Goal: Information Seeking & Learning: Learn about a topic

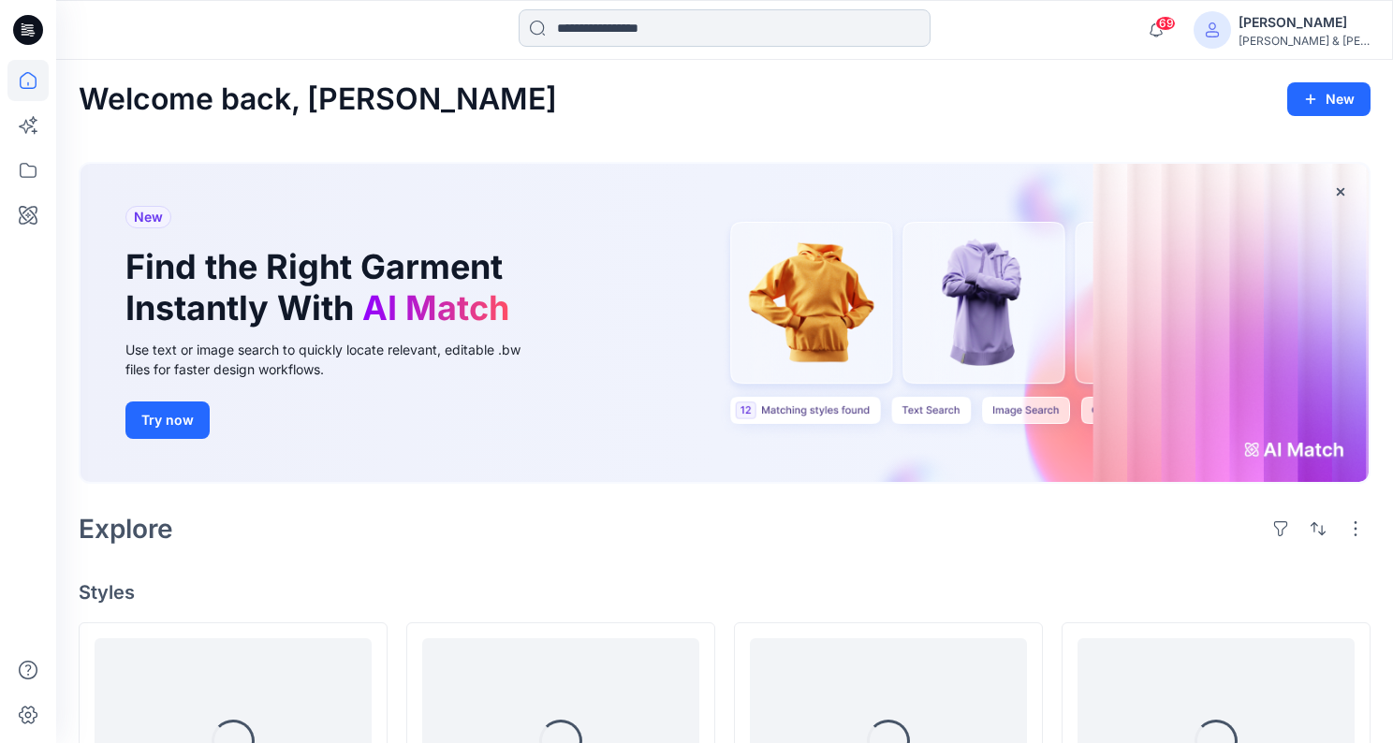
click at [626, 35] on input at bounding box center [725, 27] width 412 height 37
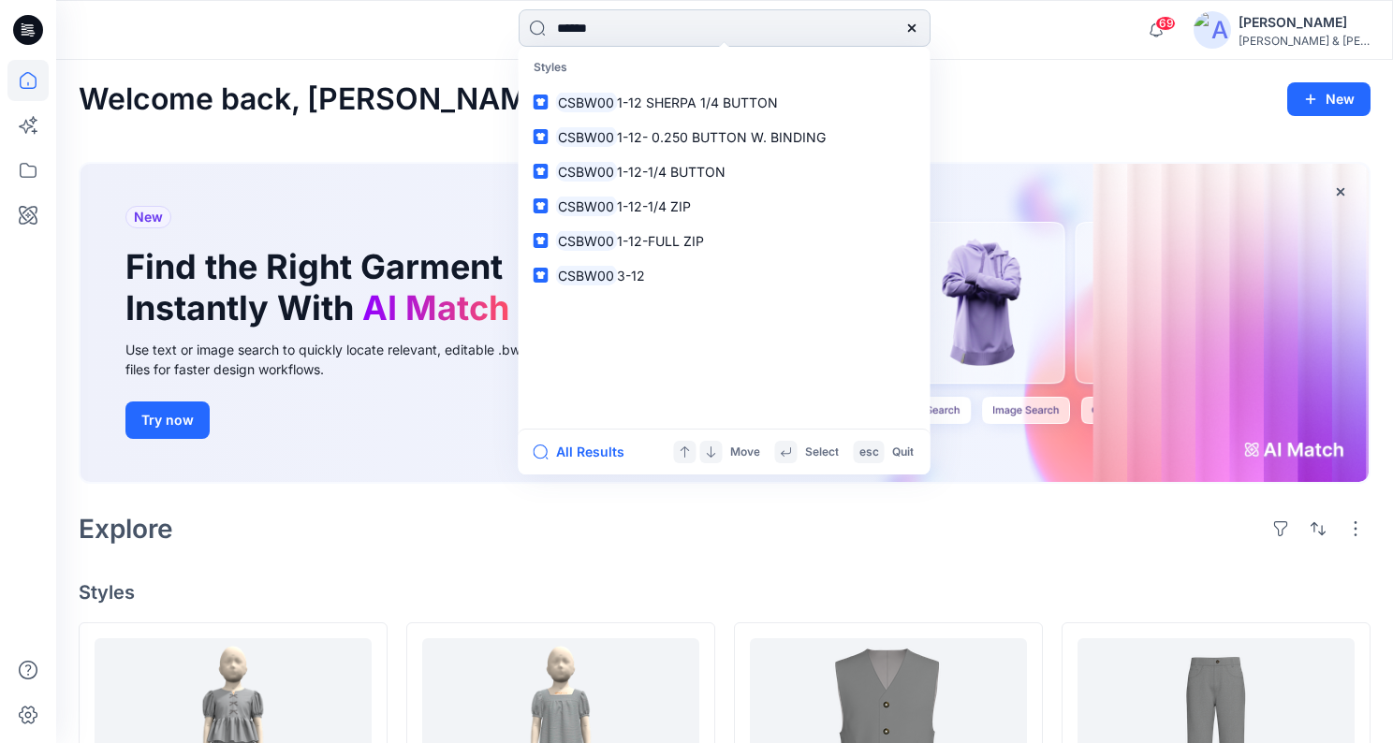
type input "*******"
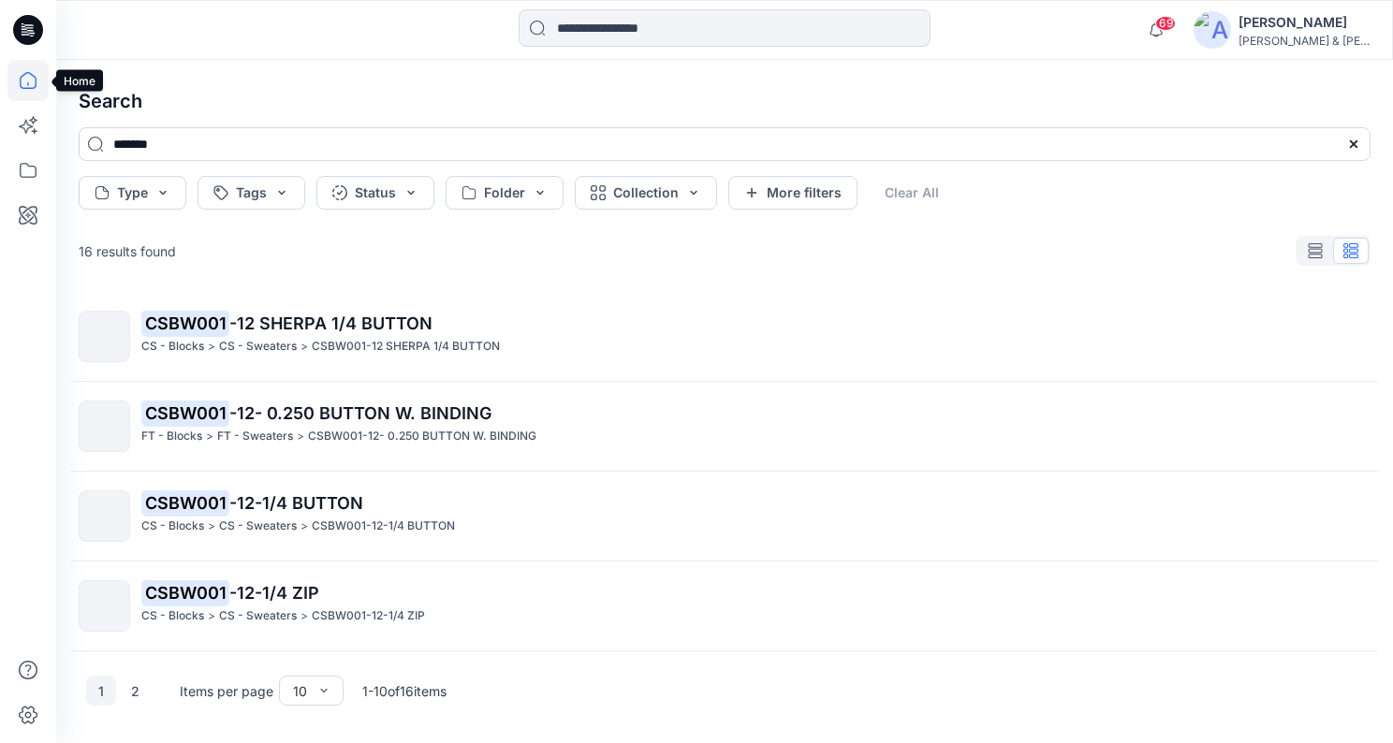
click at [28, 69] on icon at bounding box center [27, 80] width 41 height 41
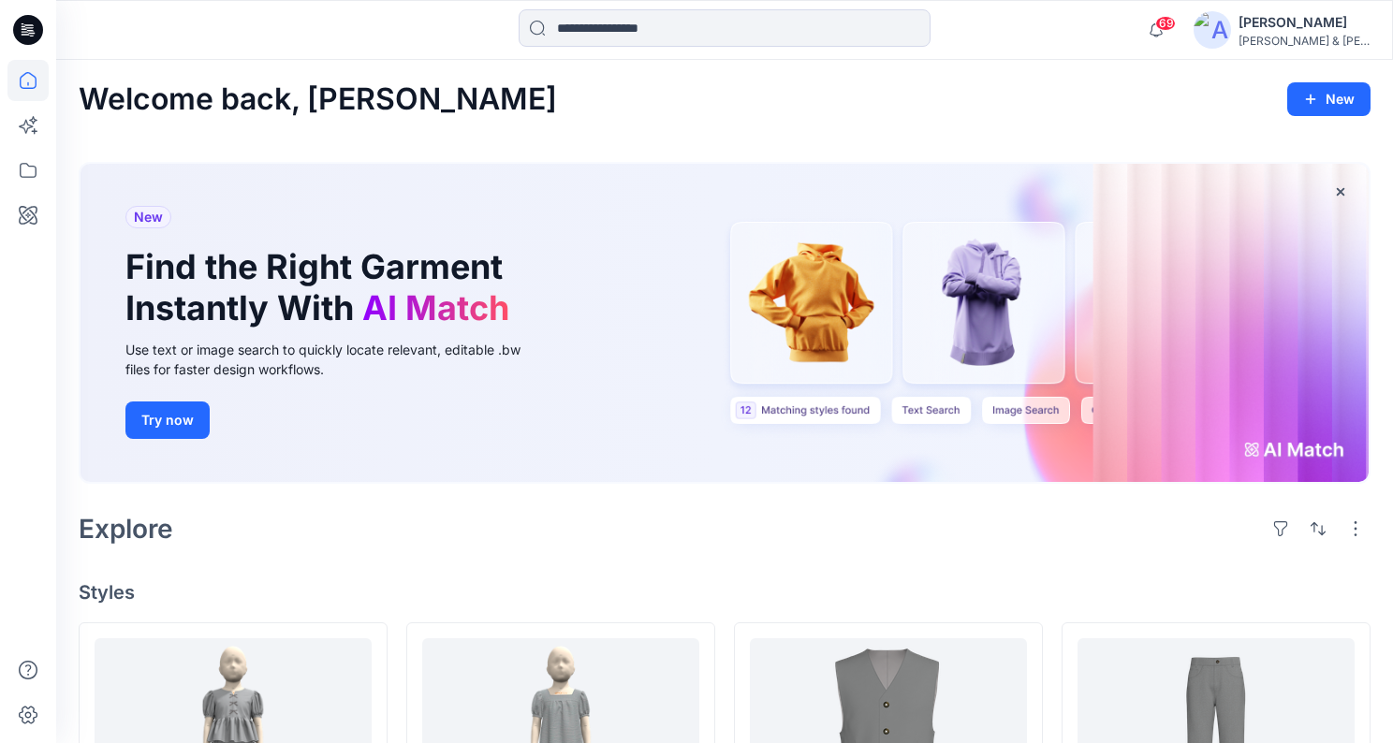
click at [14, 192] on div at bounding box center [27, 401] width 41 height 683
click at [22, 171] on icon at bounding box center [27, 170] width 41 height 41
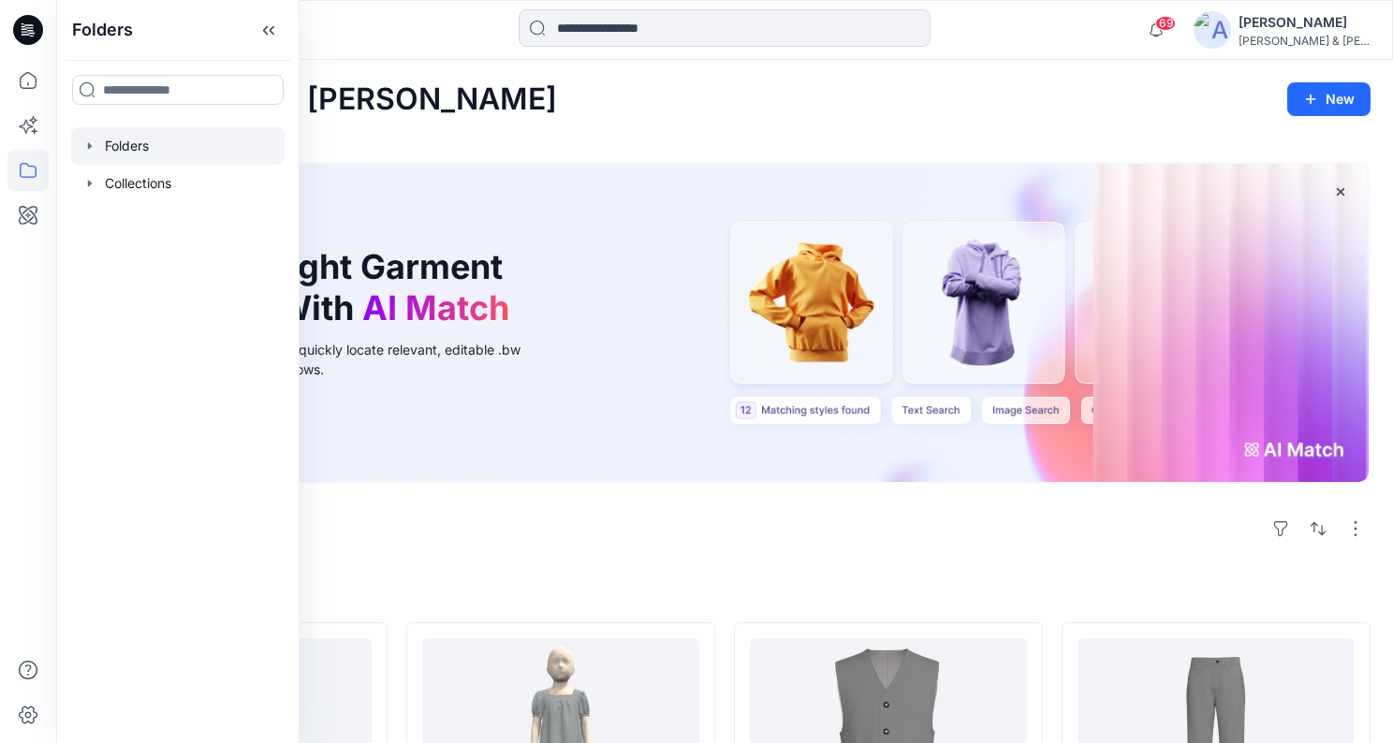
click at [92, 148] on icon "button" at bounding box center [89, 146] width 15 height 15
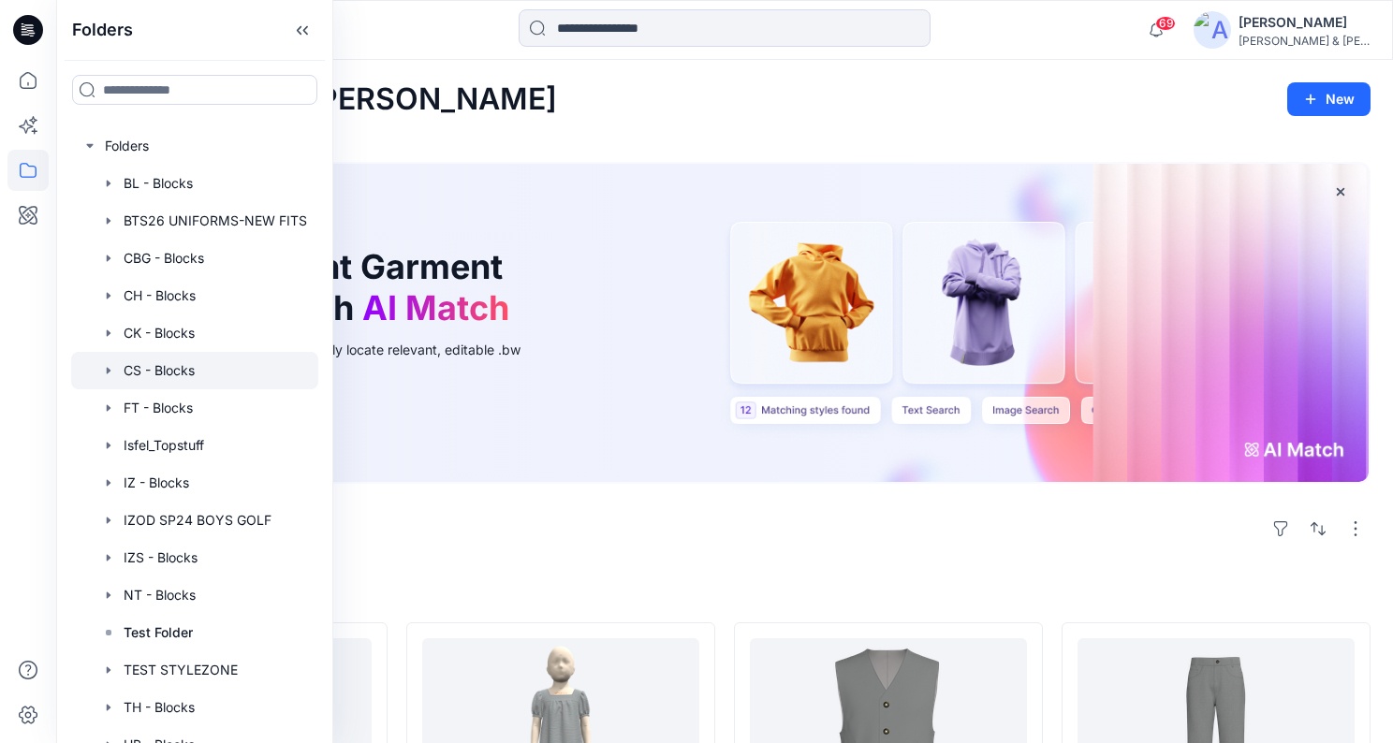
click at [110, 370] on icon "button" at bounding box center [108, 370] width 15 height 15
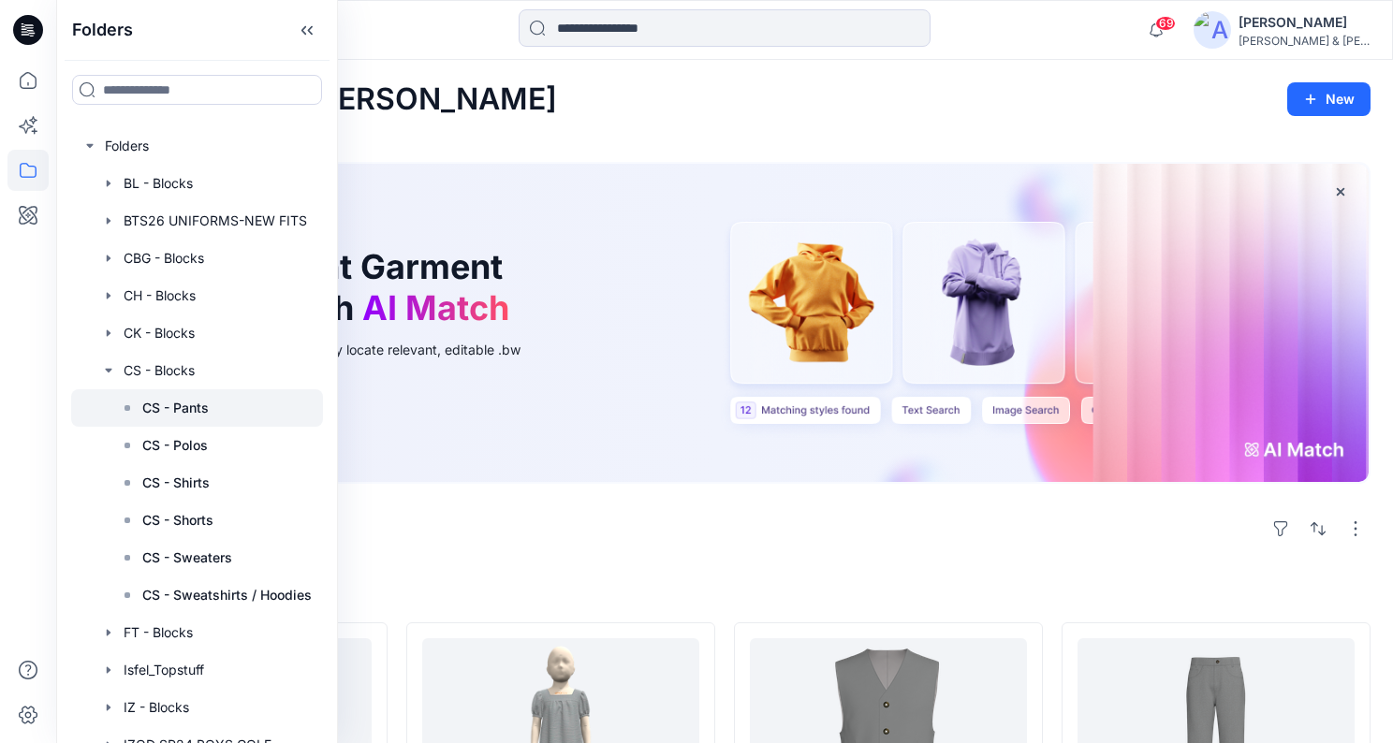
scroll to position [57, 0]
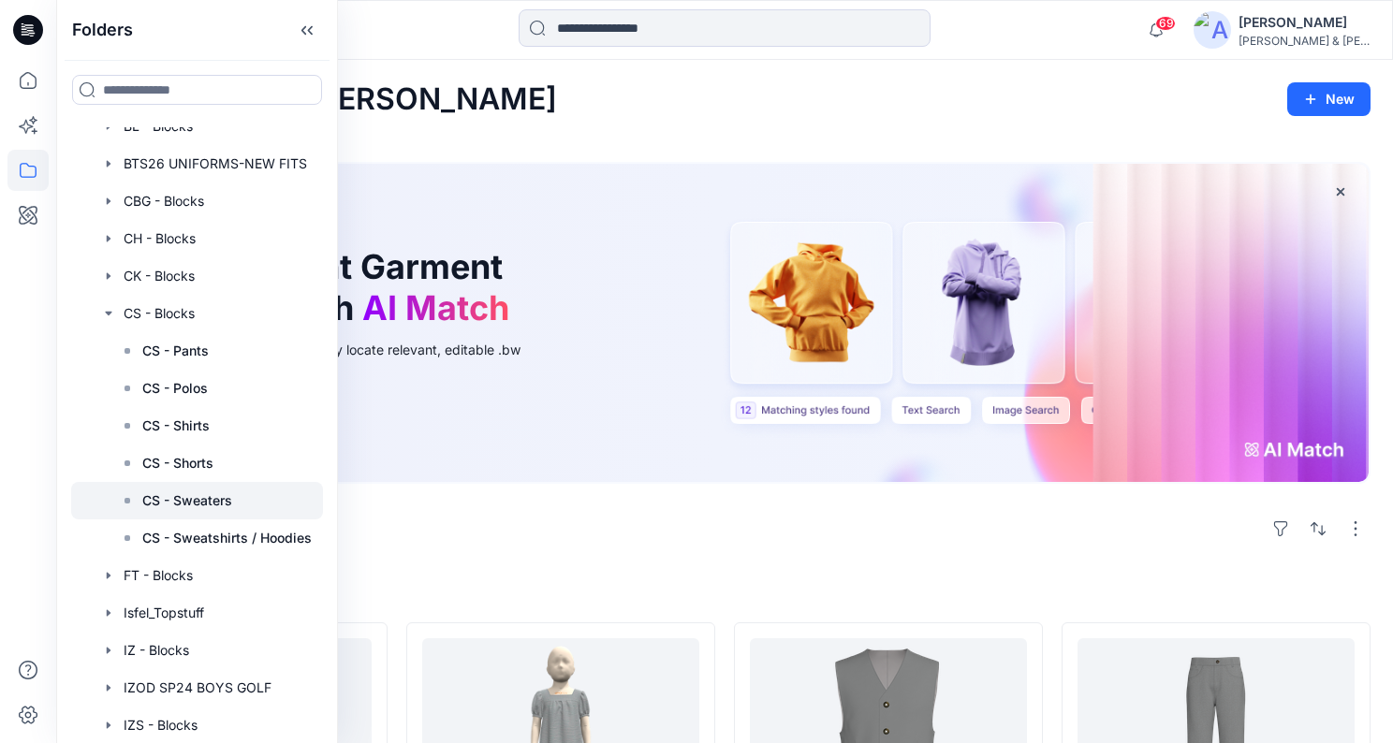
click at [189, 490] on p "CS - Sweaters" at bounding box center [187, 501] width 90 height 22
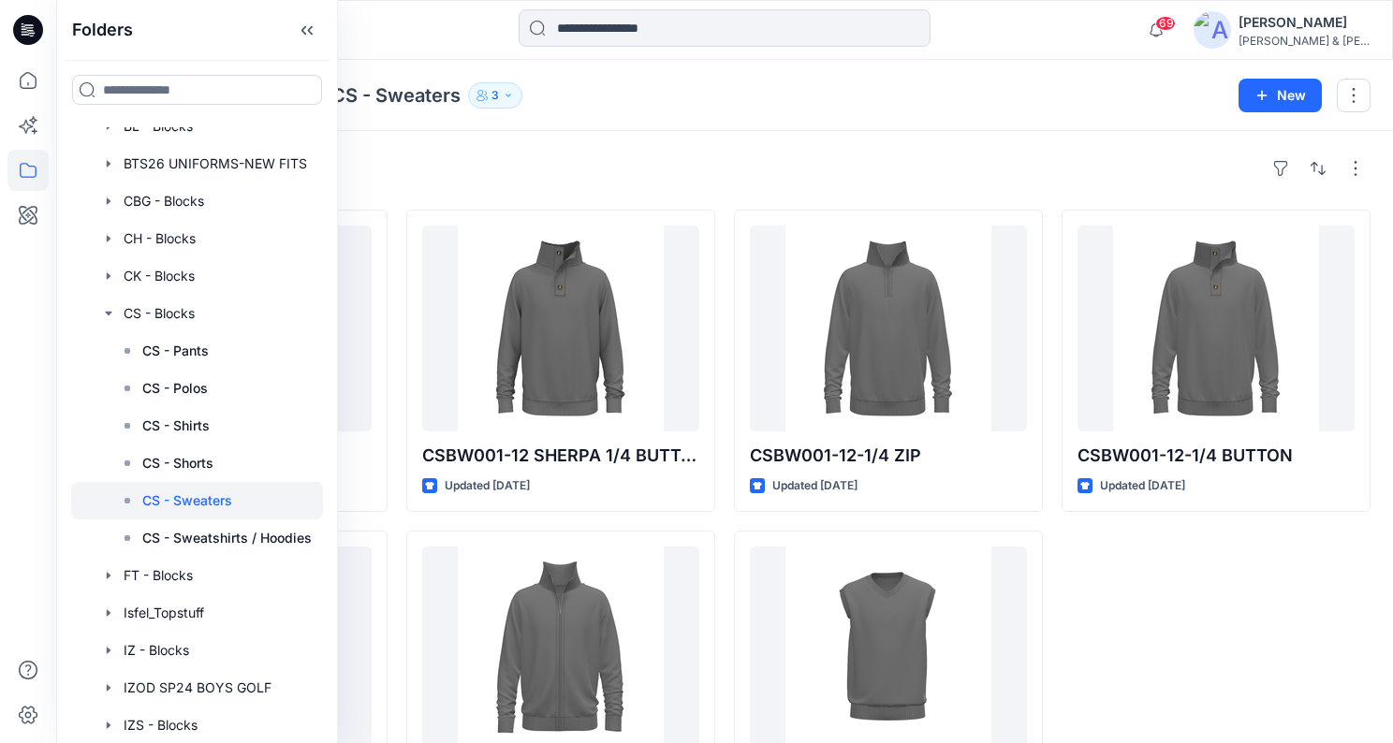
click at [747, 139] on div "Styles CSBW007-12 Updated [DATE] CSBW007-12 SHERPA Updated [DATE] CSBW001-12 SH…" at bounding box center [724, 493] width 1337 height 724
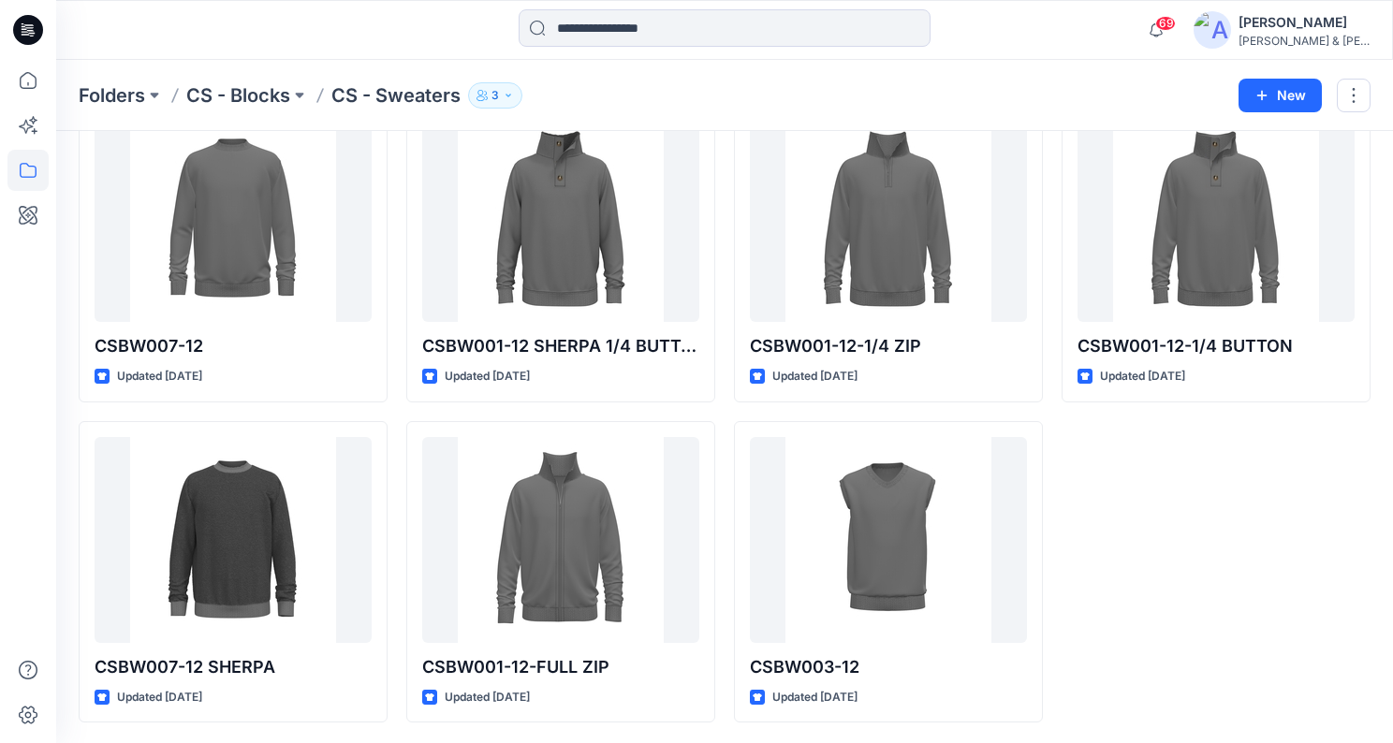
scroll to position [109, 0]
click at [25, 125] on icon at bounding box center [27, 125] width 41 height 41
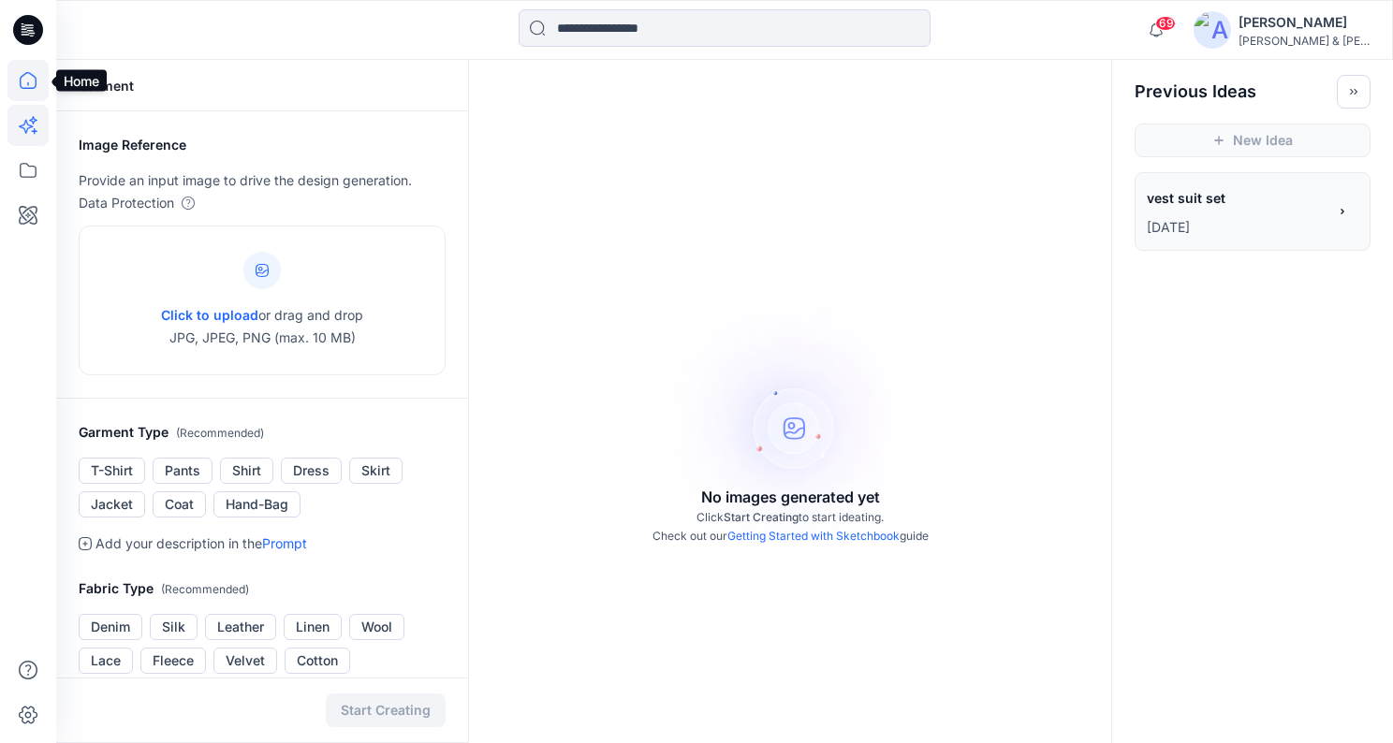
click at [31, 86] on icon at bounding box center [27, 80] width 41 height 41
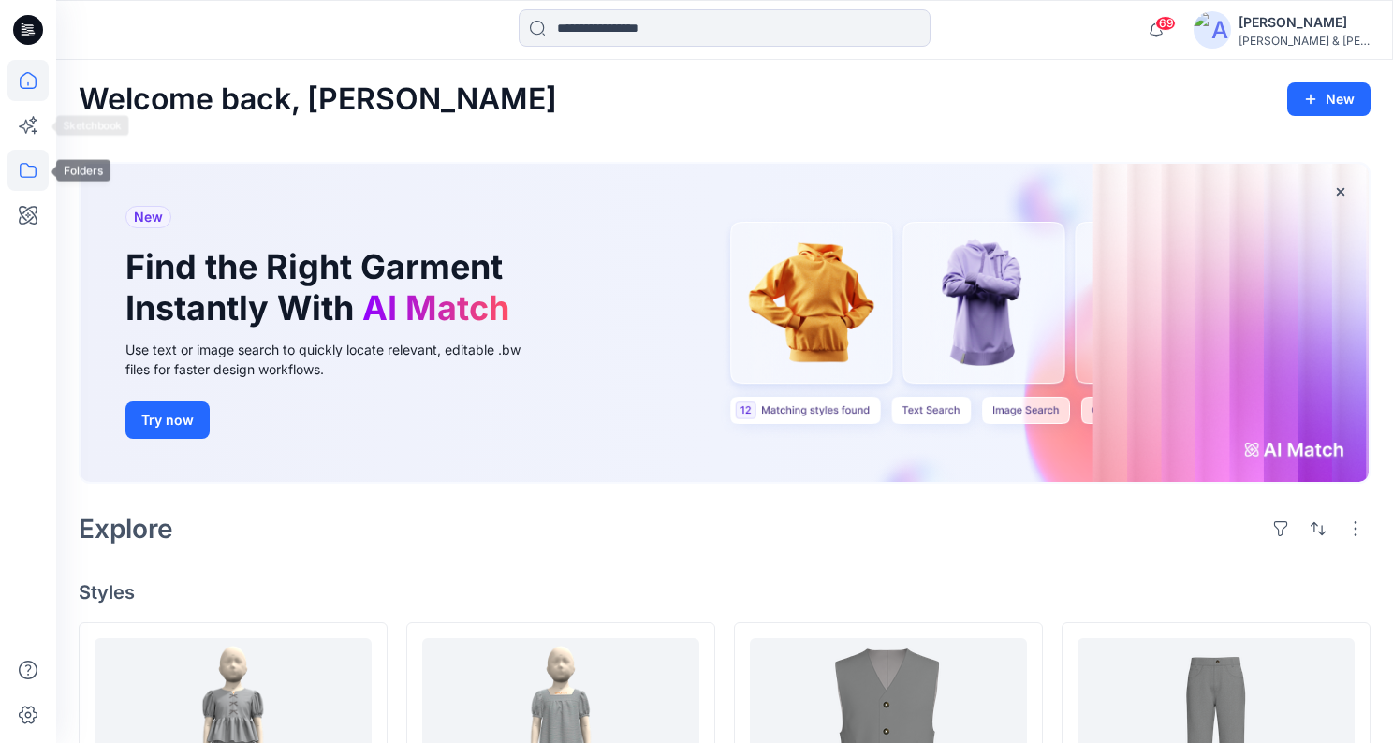
click at [26, 160] on icon at bounding box center [27, 170] width 41 height 41
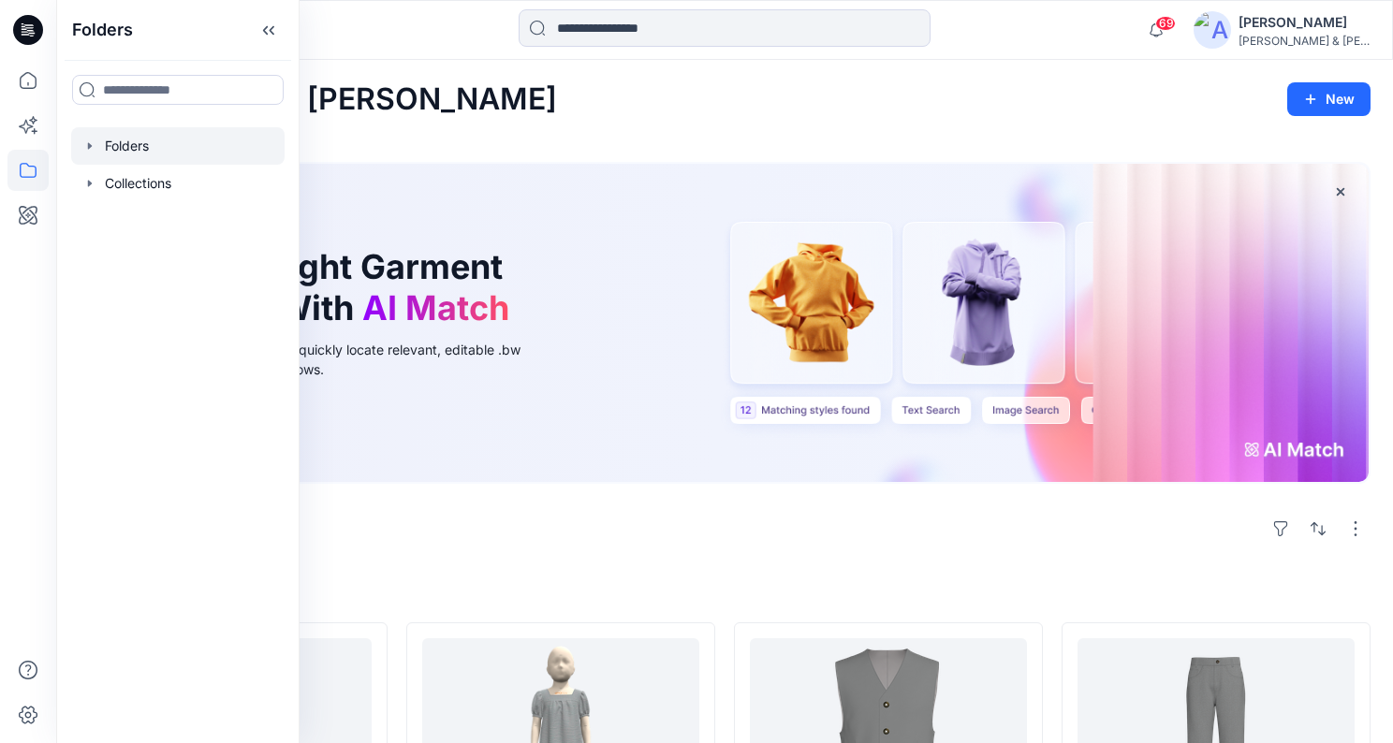
click at [86, 143] on icon "button" at bounding box center [89, 146] width 15 height 15
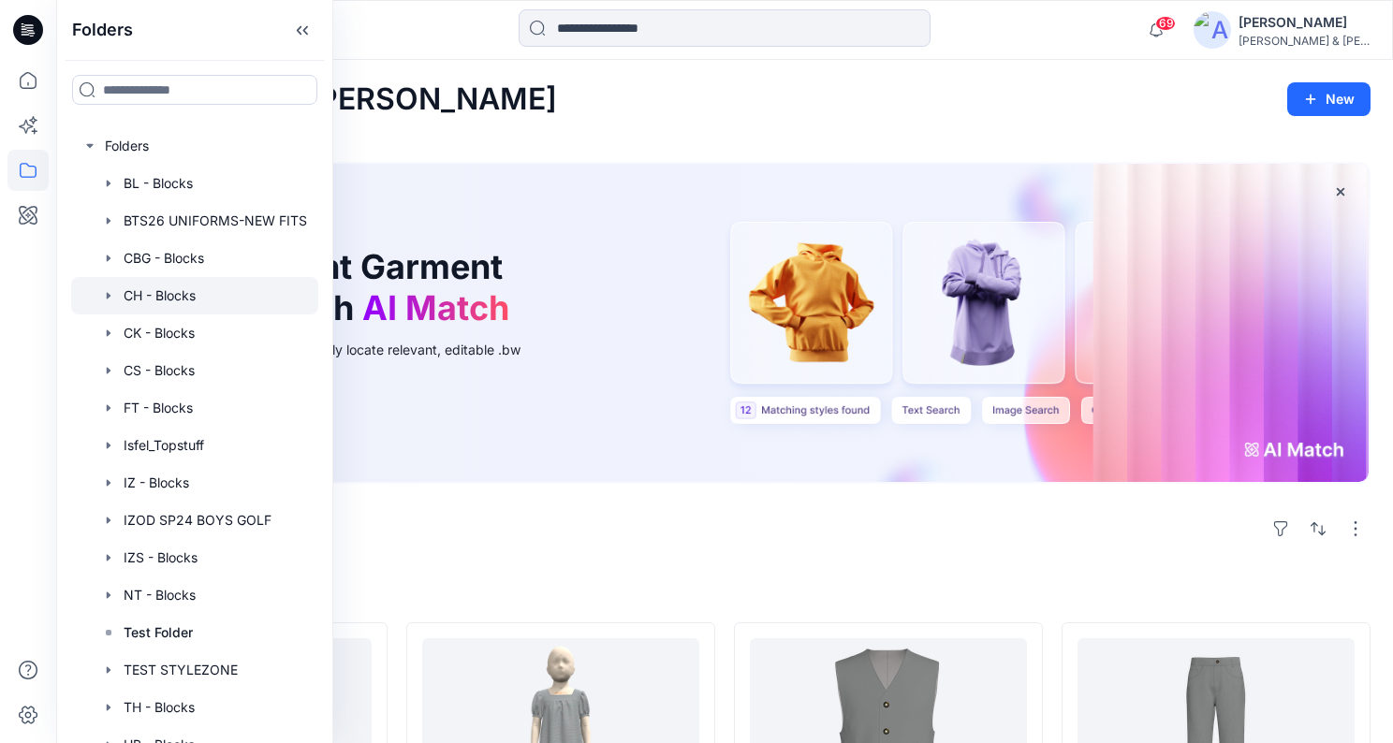
click at [105, 296] on icon "button" at bounding box center [108, 295] width 15 height 15
click at [107, 256] on icon "button" at bounding box center [109, 258] width 4 height 7
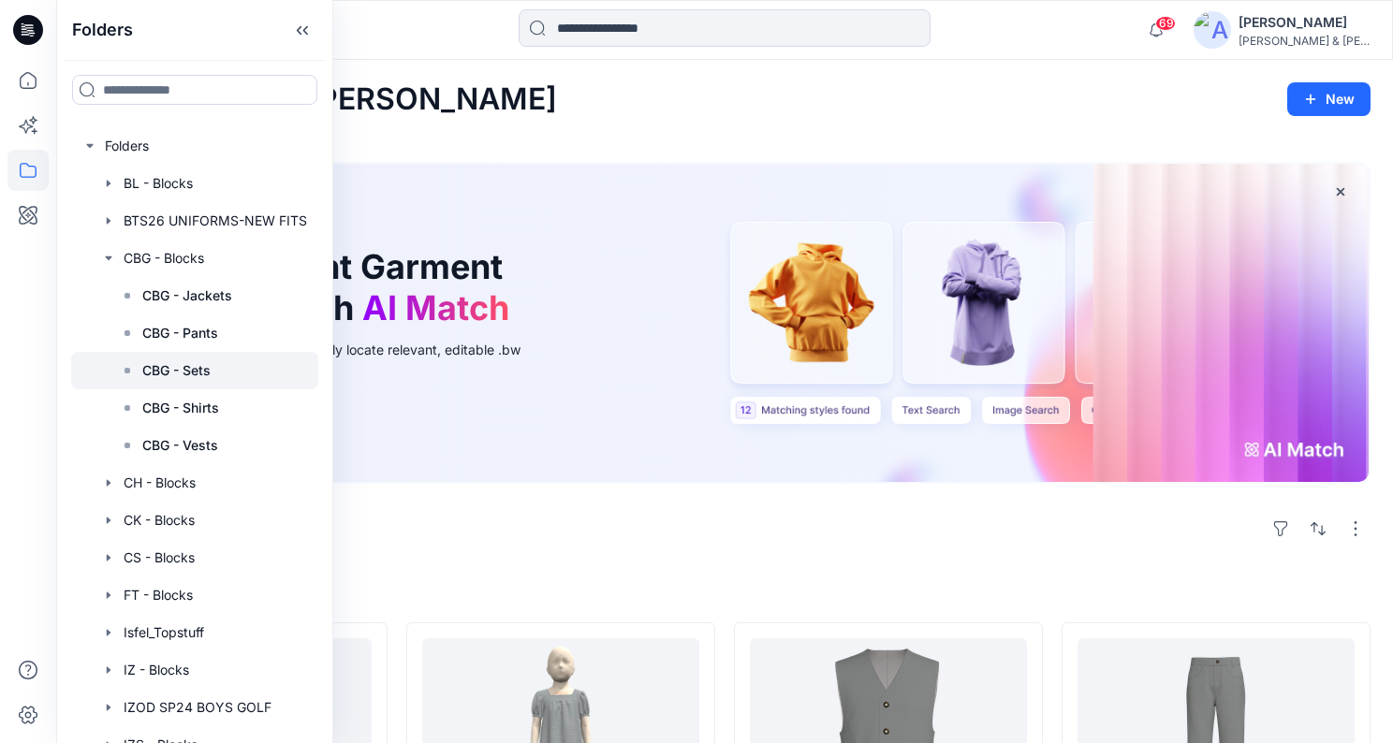
click at [233, 365] on div at bounding box center [194, 370] width 247 height 37
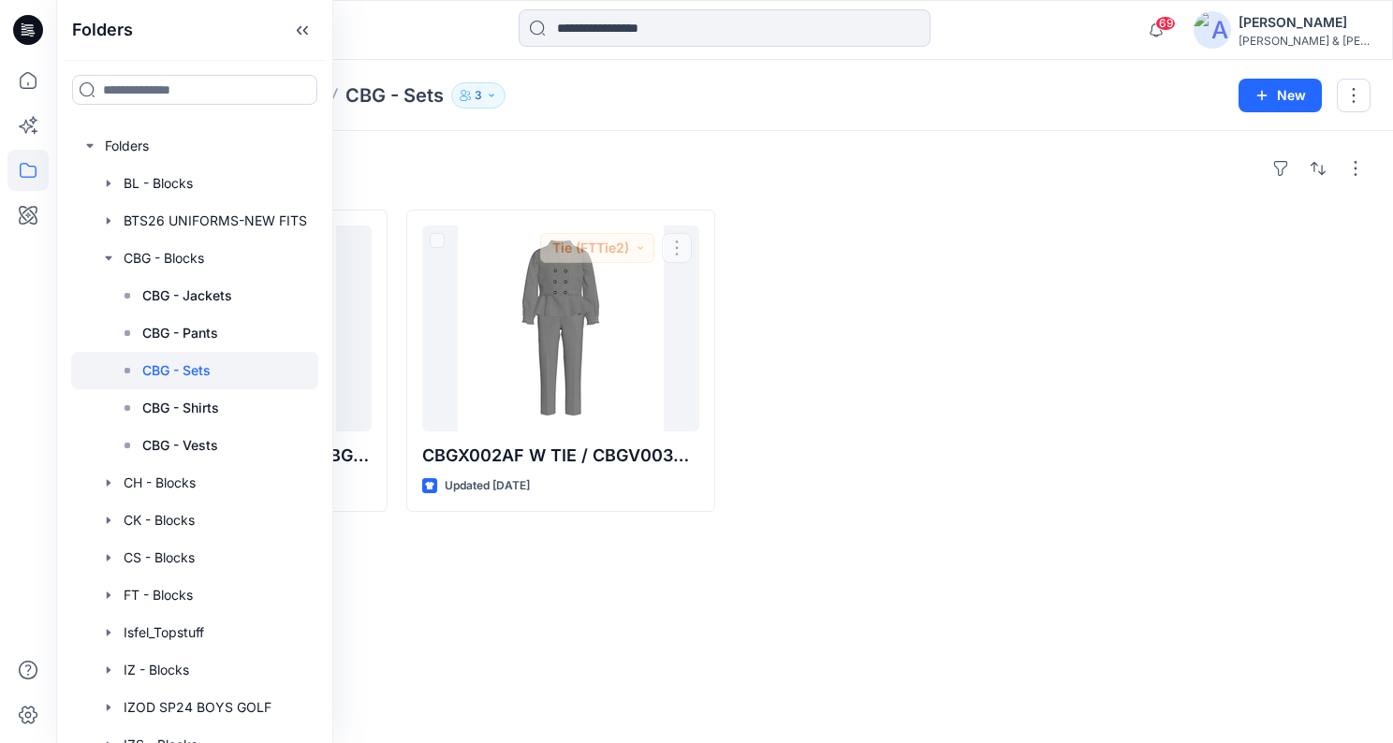
click at [908, 275] on div at bounding box center [888, 361] width 309 height 302
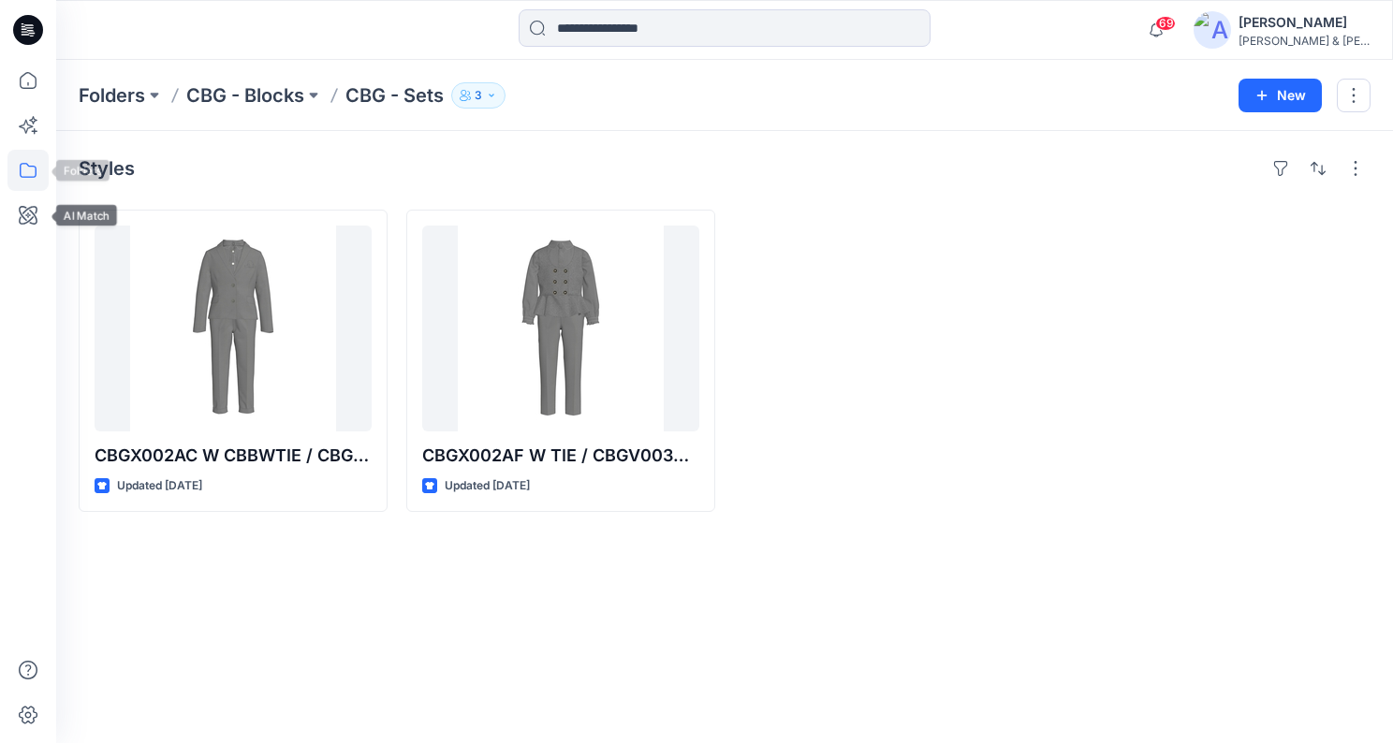
click at [34, 174] on icon at bounding box center [27, 170] width 41 height 41
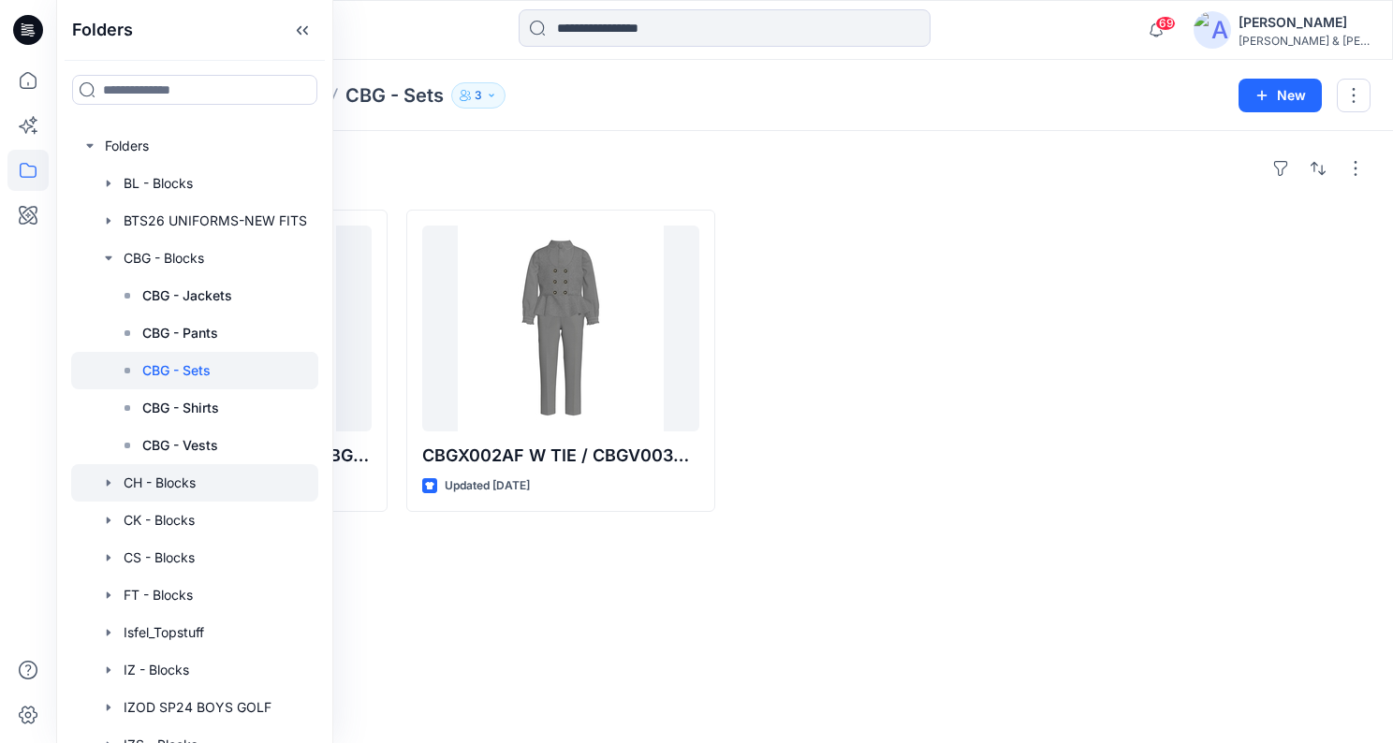
click at [111, 485] on icon "button" at bounding box center [108, 482] width 15 height 15
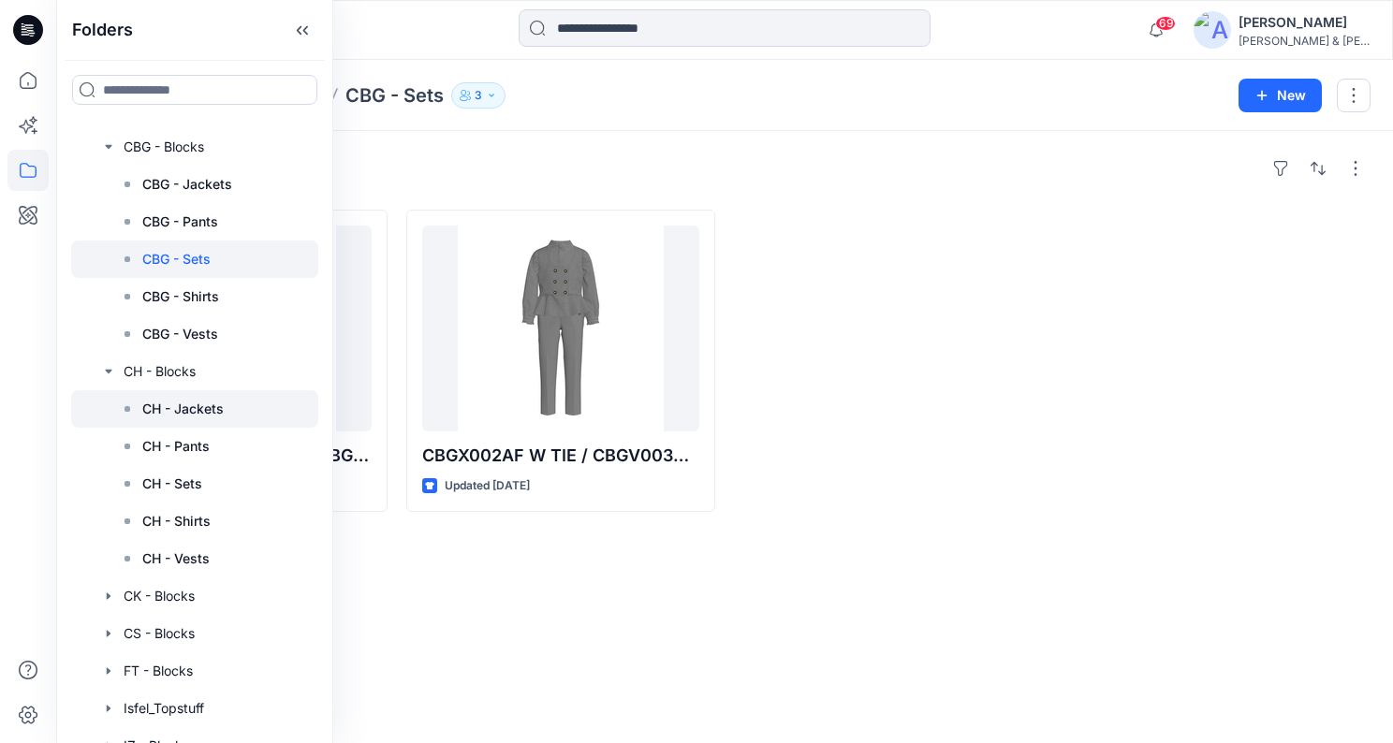
scroll to position [124, 0]
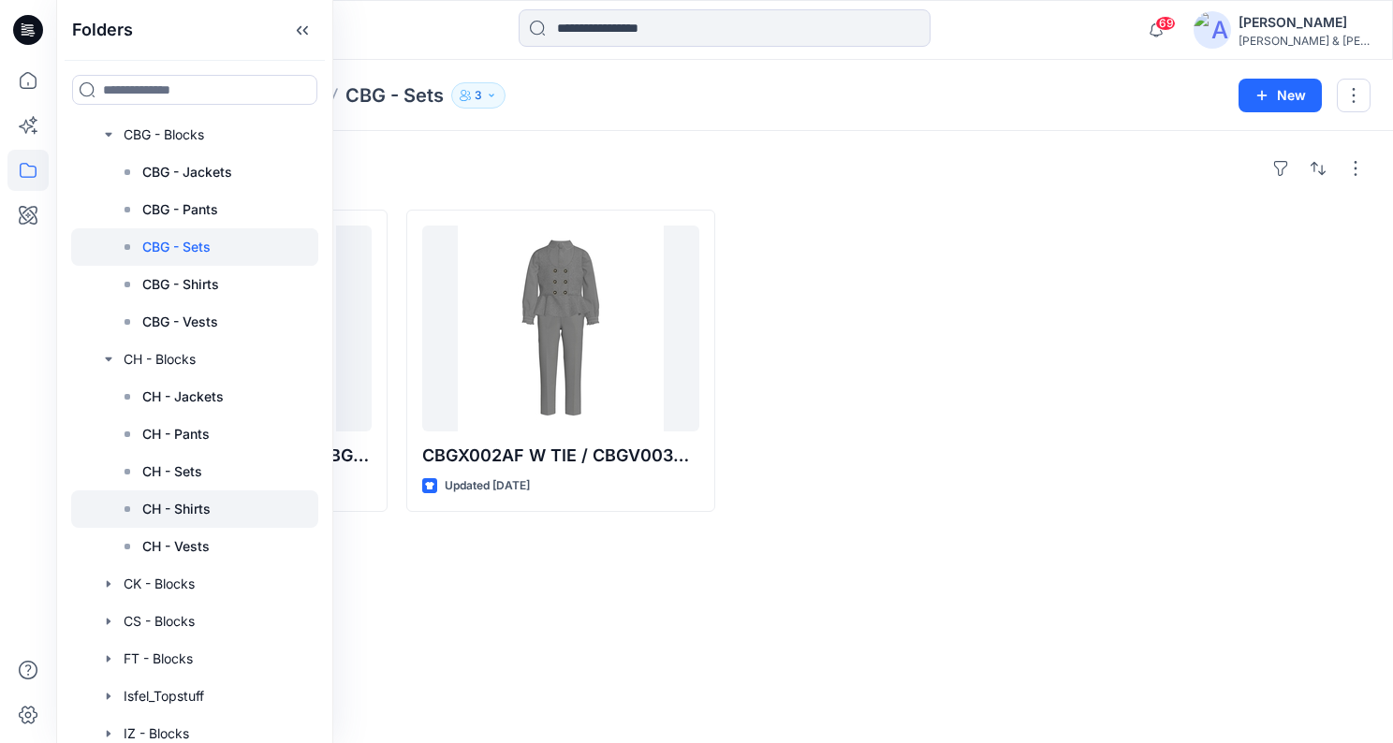
click at [129, 508] on rect at bounding box center [127, 509] width 6 height 6
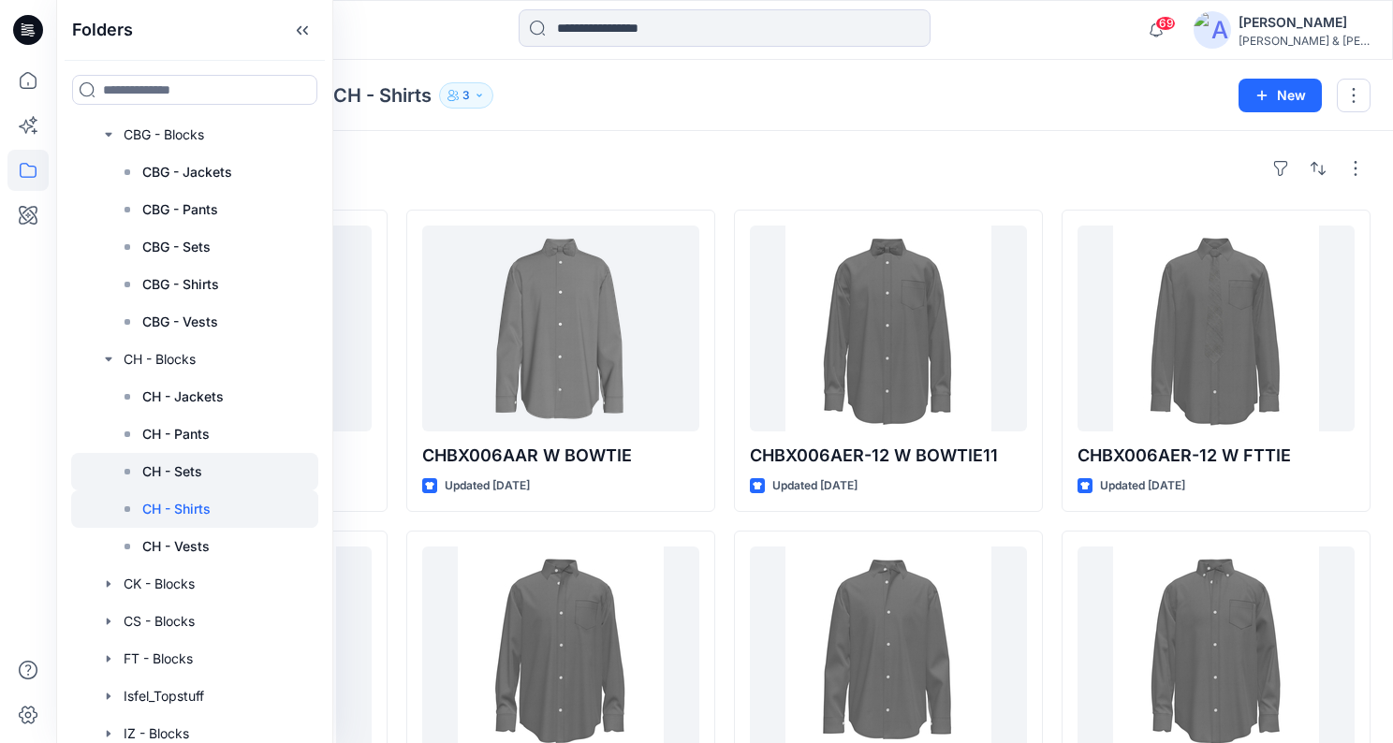
click at [222, 465] on div at bounding box center [194, 471] width 247 height 37
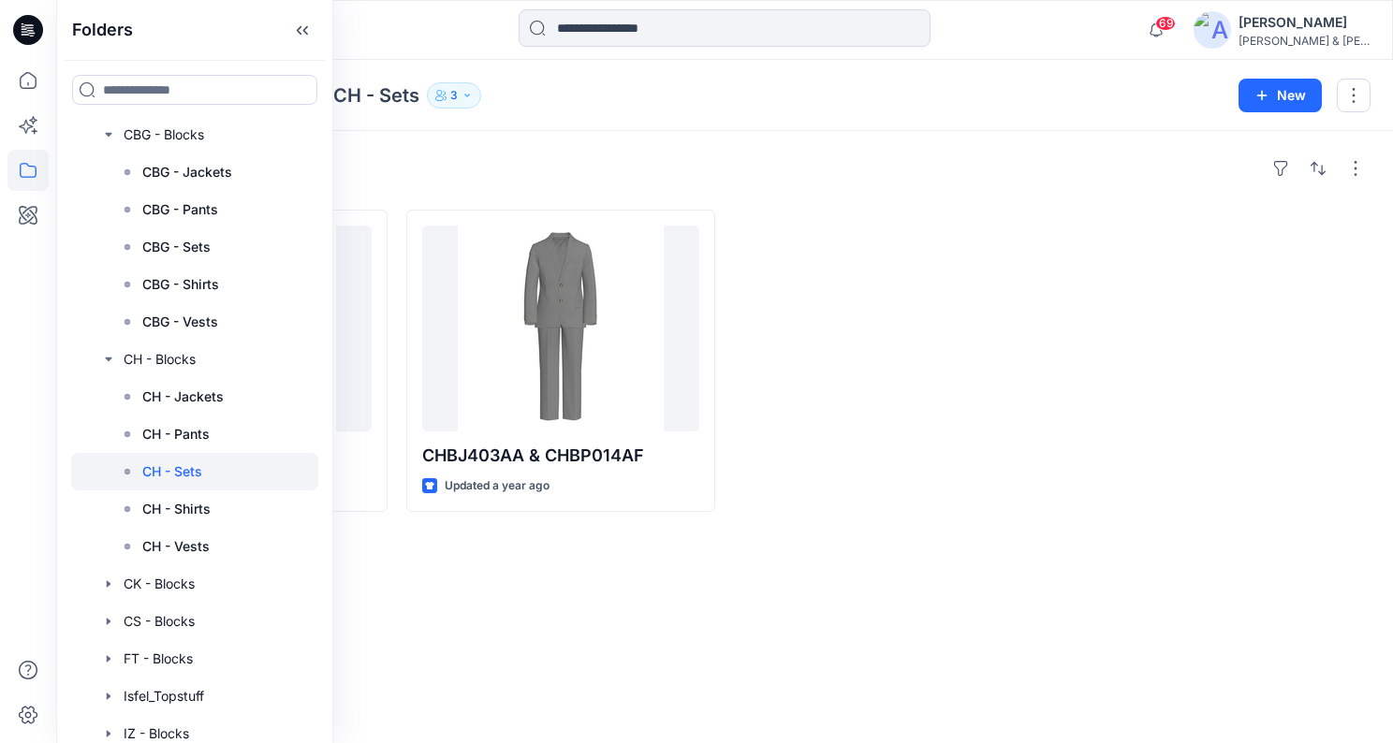
click at [566, 579] on div "Styles CHBJ403AA & CHBP014AA Updated a year ago CHBJ403AA & CHBP014AF Updated a…" at bounding box center [724, 437] width 1337 height 612
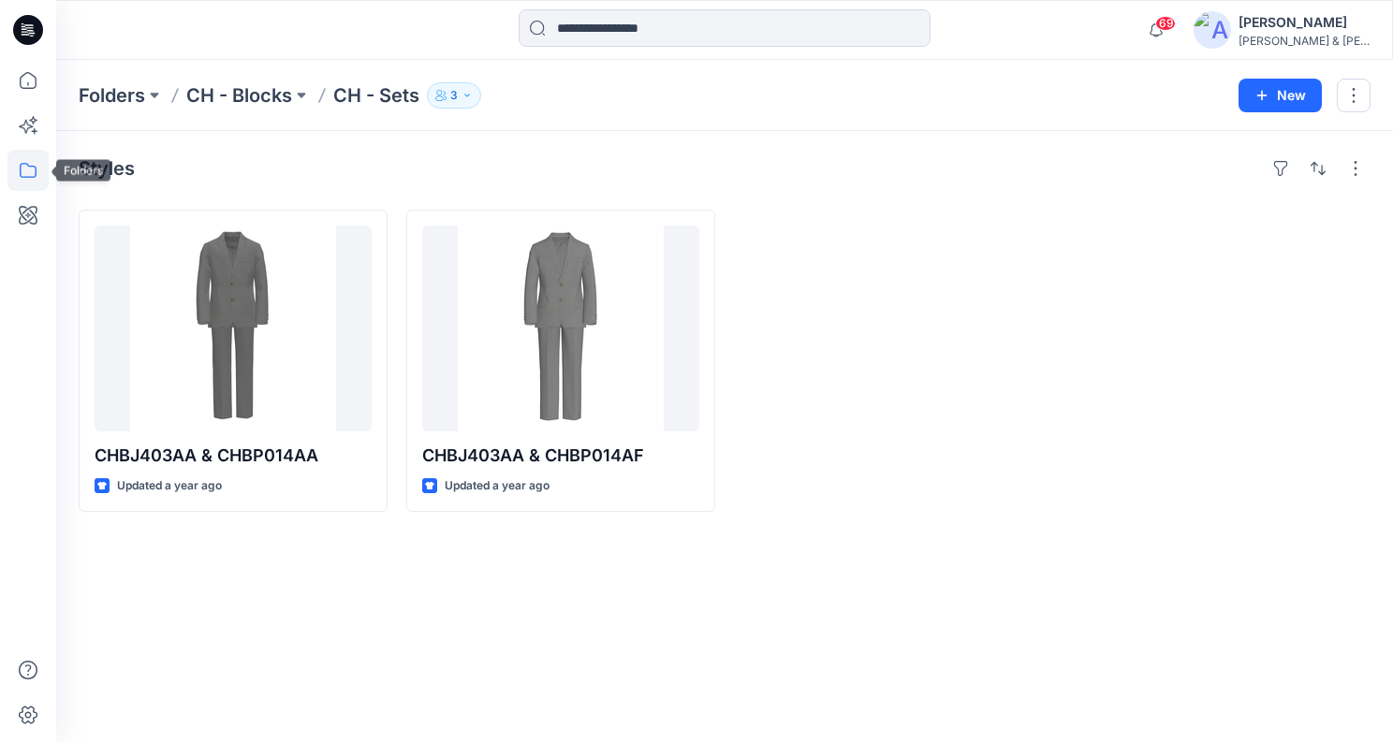
click at [38, 166] on icon at bounding box center [27, 170] width 41 height 41
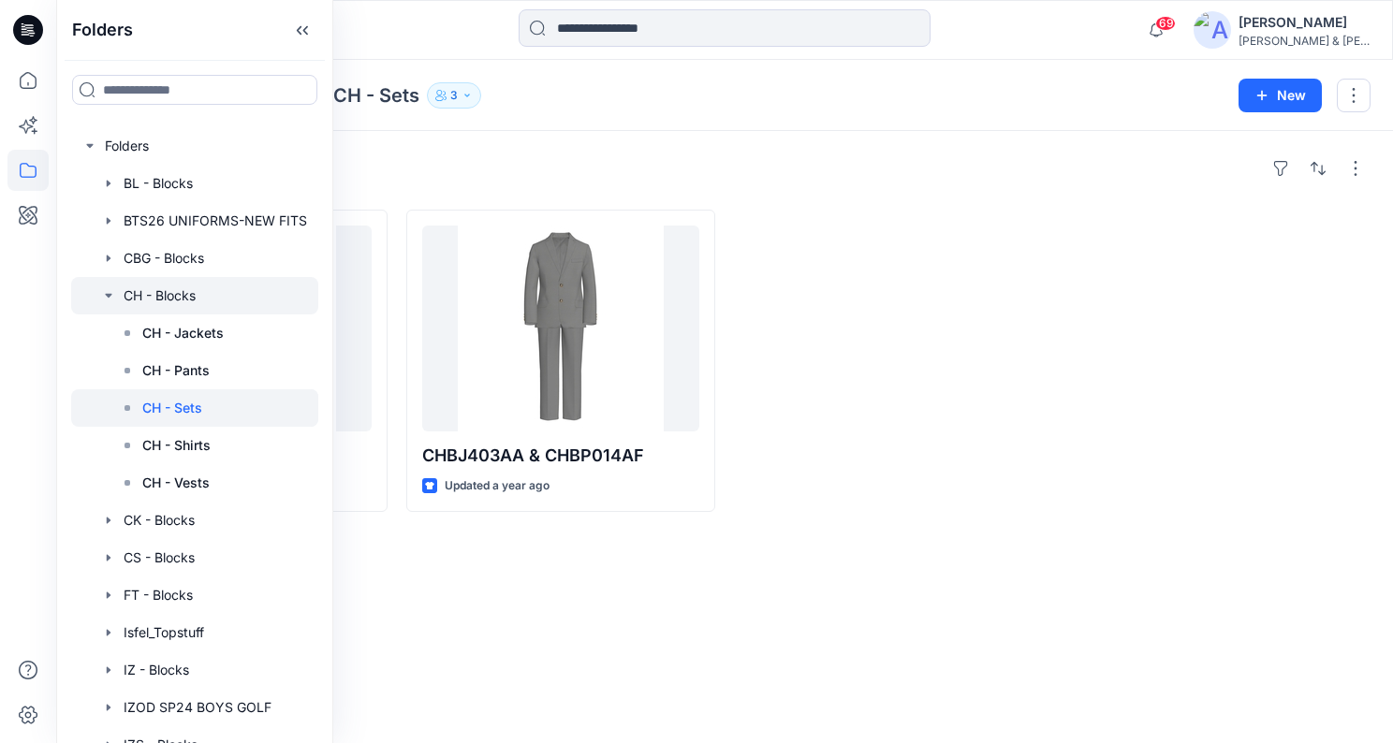
click at [104, 294] on icon "button" at bounding box center [108, 295] width 15 height 15
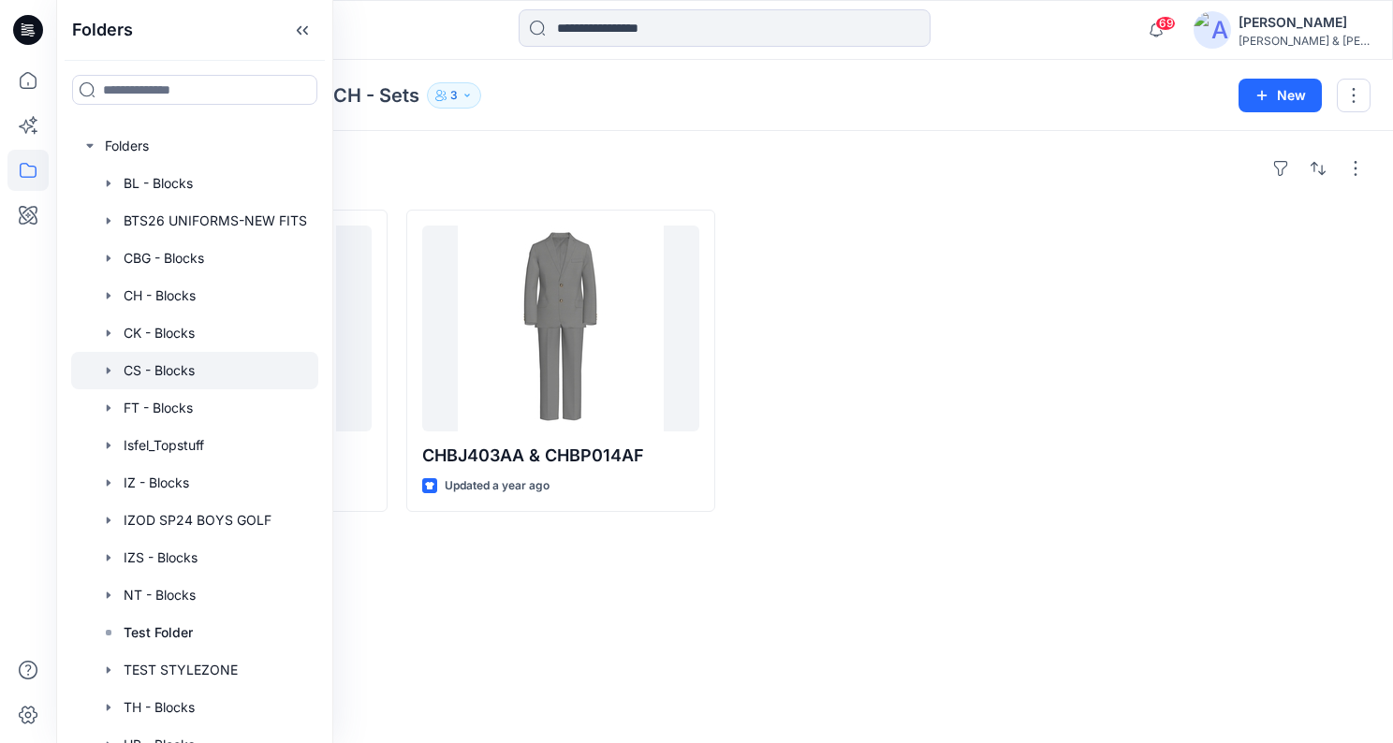
click at [110, 373] on icon "button" at bounding box center [108, 370] width 15 height 15
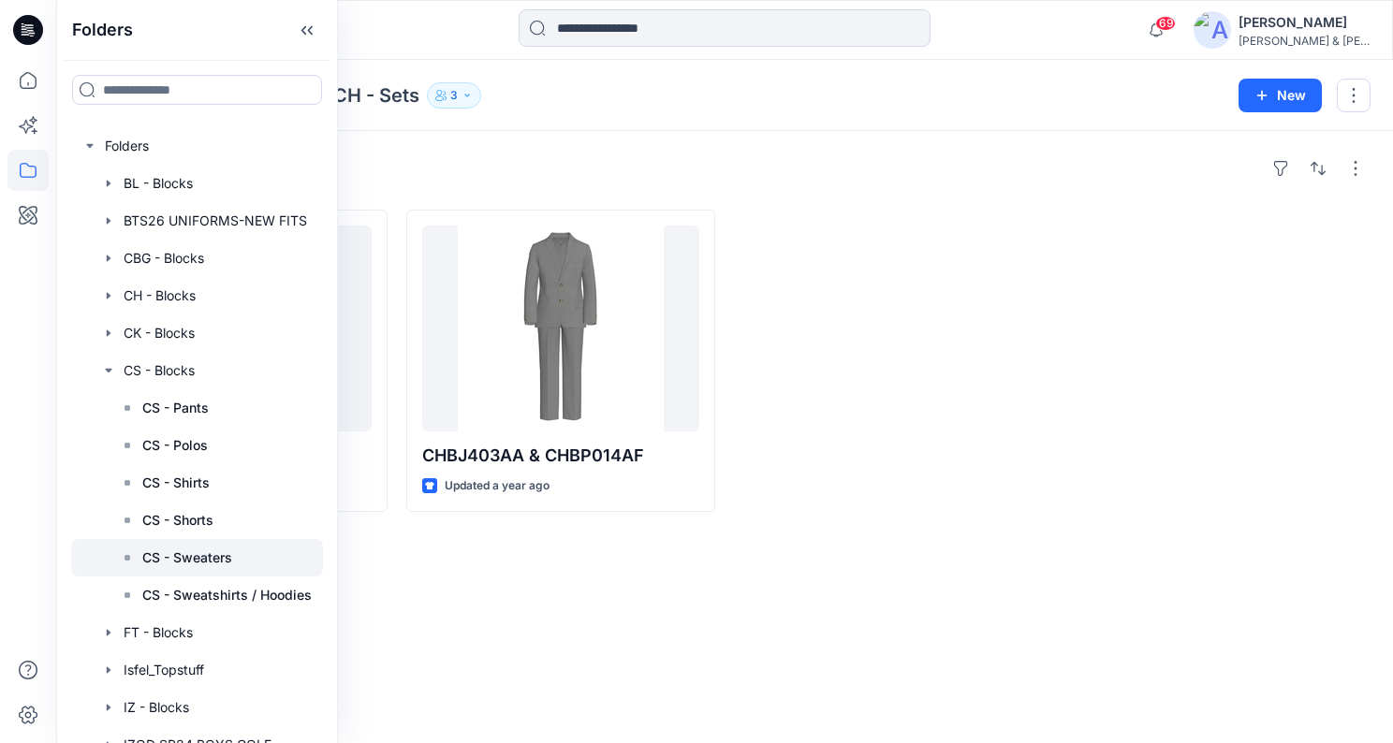
click at [217, 562] on p "CS - Sweaters" at bounding box center [187, 558] width 90 height 22
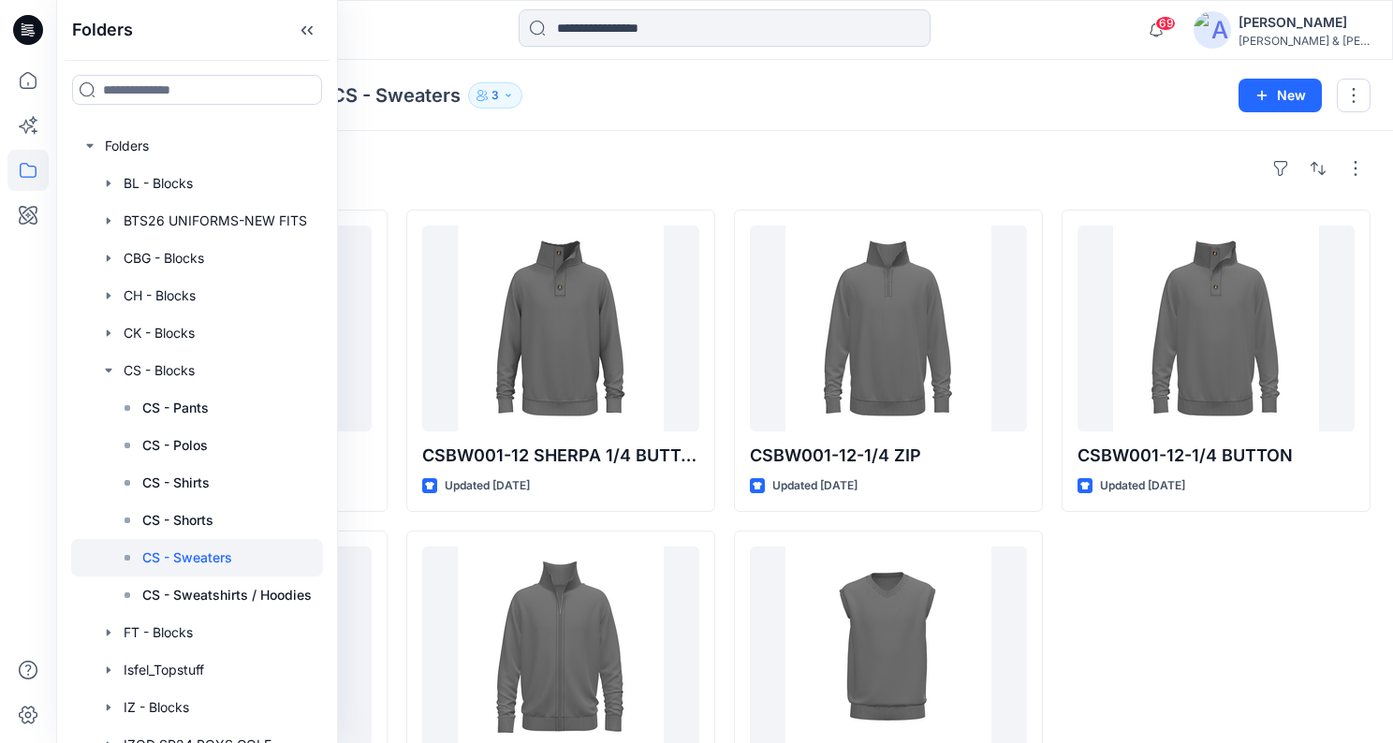
click at [1178, 577] on div "CSBW001-12-1/4 BUTTON Updated [DATE]" at bounding box center [1215, 521] width 309 height 622
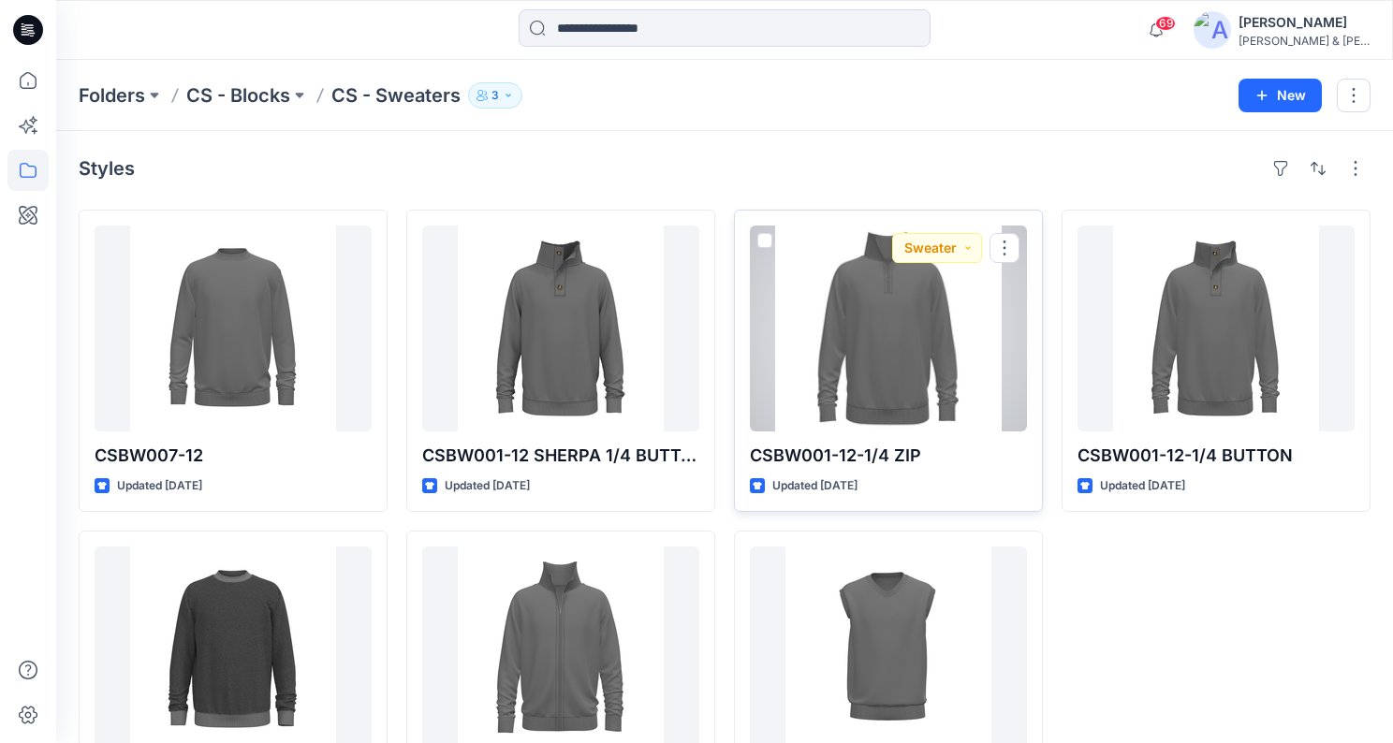
click at [902, 343] on div at bounding box center [888, 329] width 277 height 206
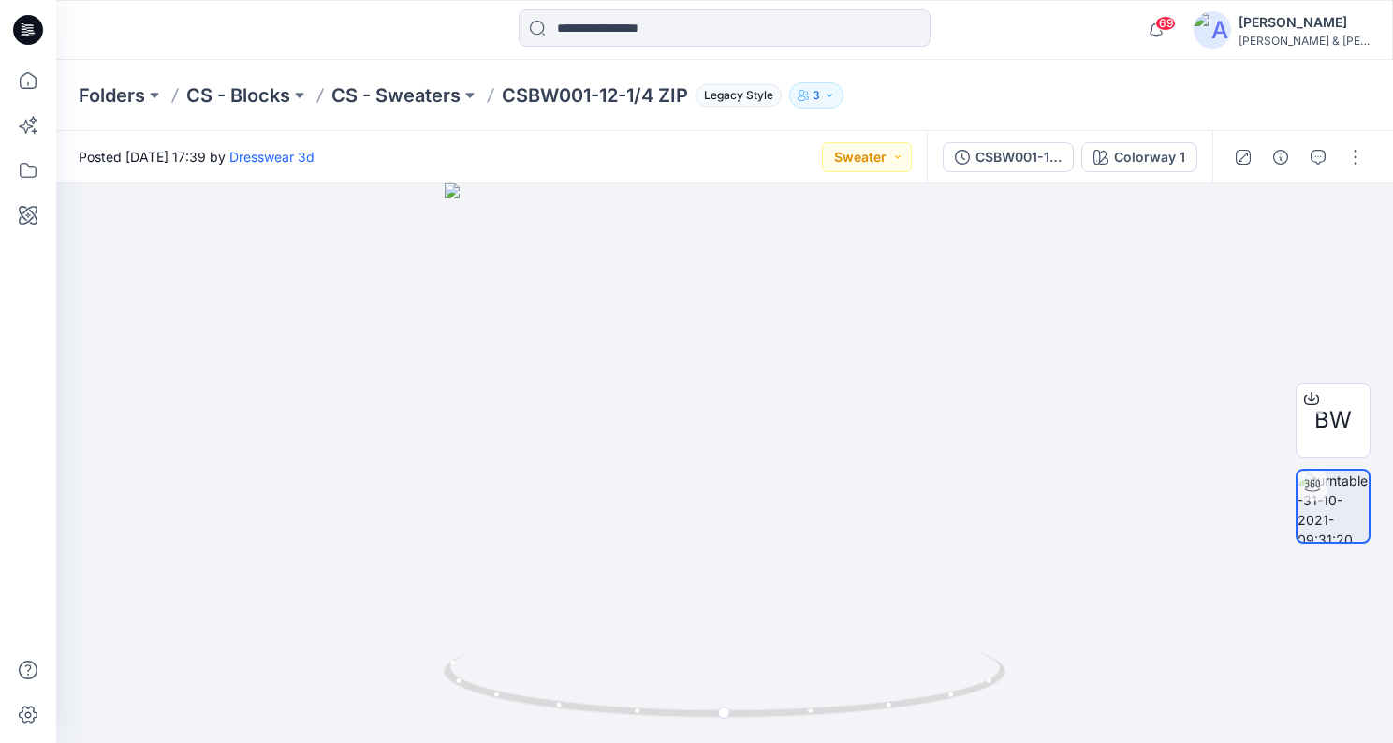
click at [550, 110] on div "Folders CS - Blocks CS - Sweaters CSBW001-12-1/4 ZIP Legacy Style 3" at bounding box center [724, 95] width 1337 height 71
click at [538, 99] on p "CSBW001-12-1/4 ZIP" at bounding box center [595, 95] width 186 height 26
click at [414, 94] on p "CS - Sweaters" at bounding box center [395, 95] width 129 height 26
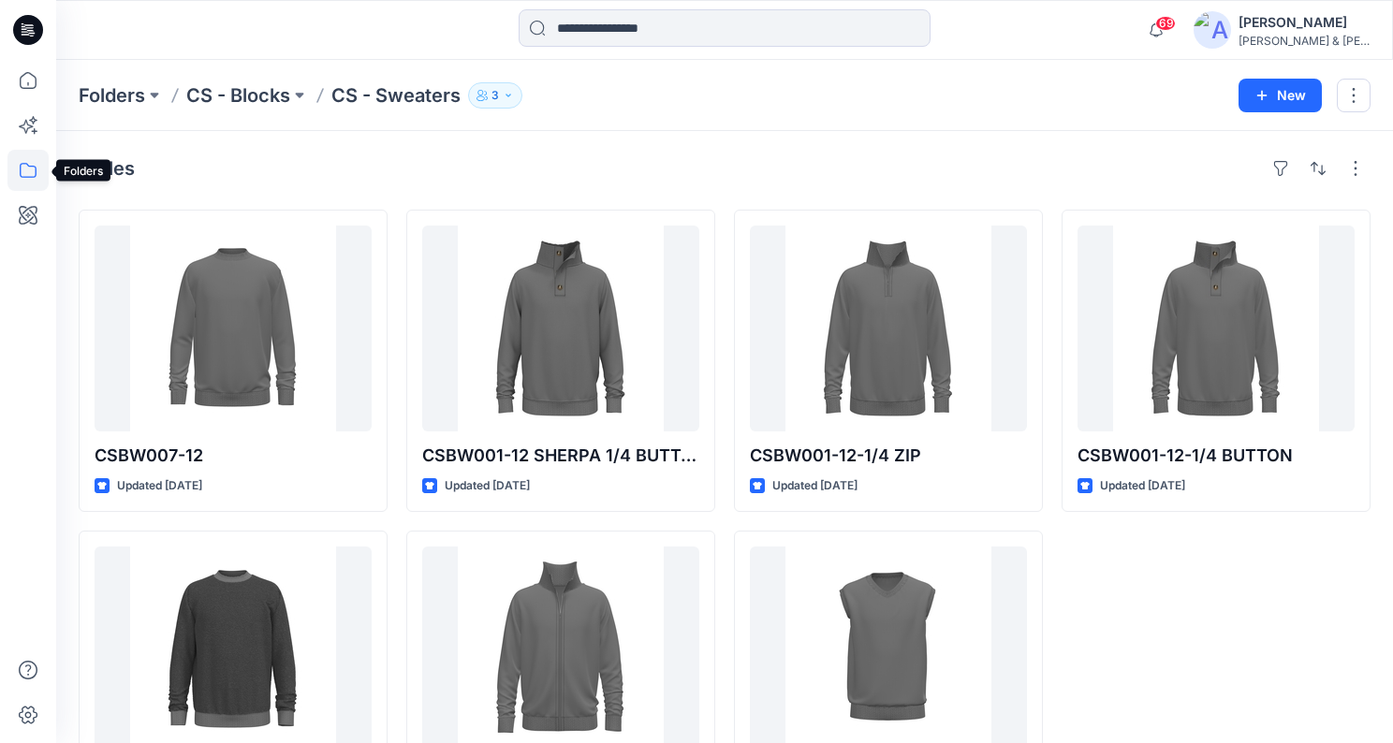
click at [26, 178] on icon at bounding box center [27, 170] width 41 height 41
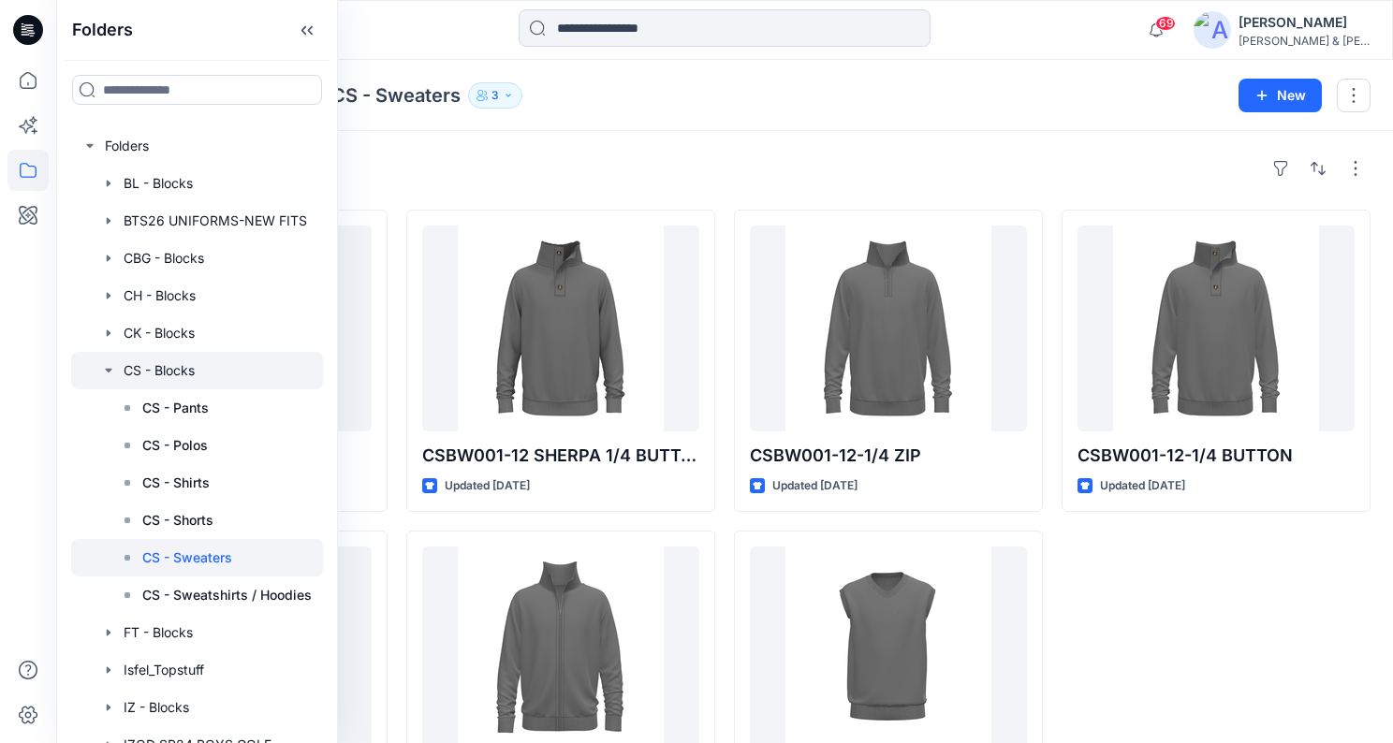
click at [105, 372] on icon "button" at bounding box center [108, 370] width 15 height 15
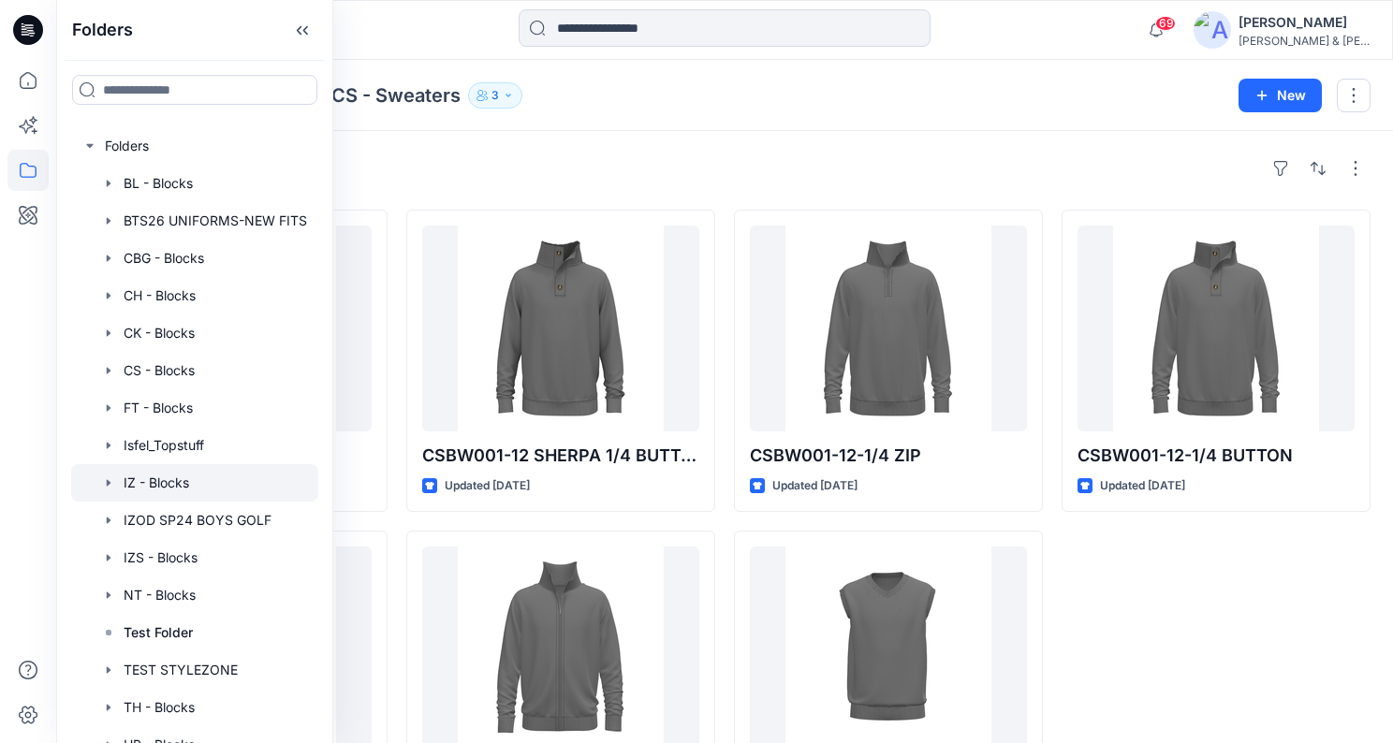
click at [110, 478] on icon "button" at bounding box center [108, 482] width 15 height 15
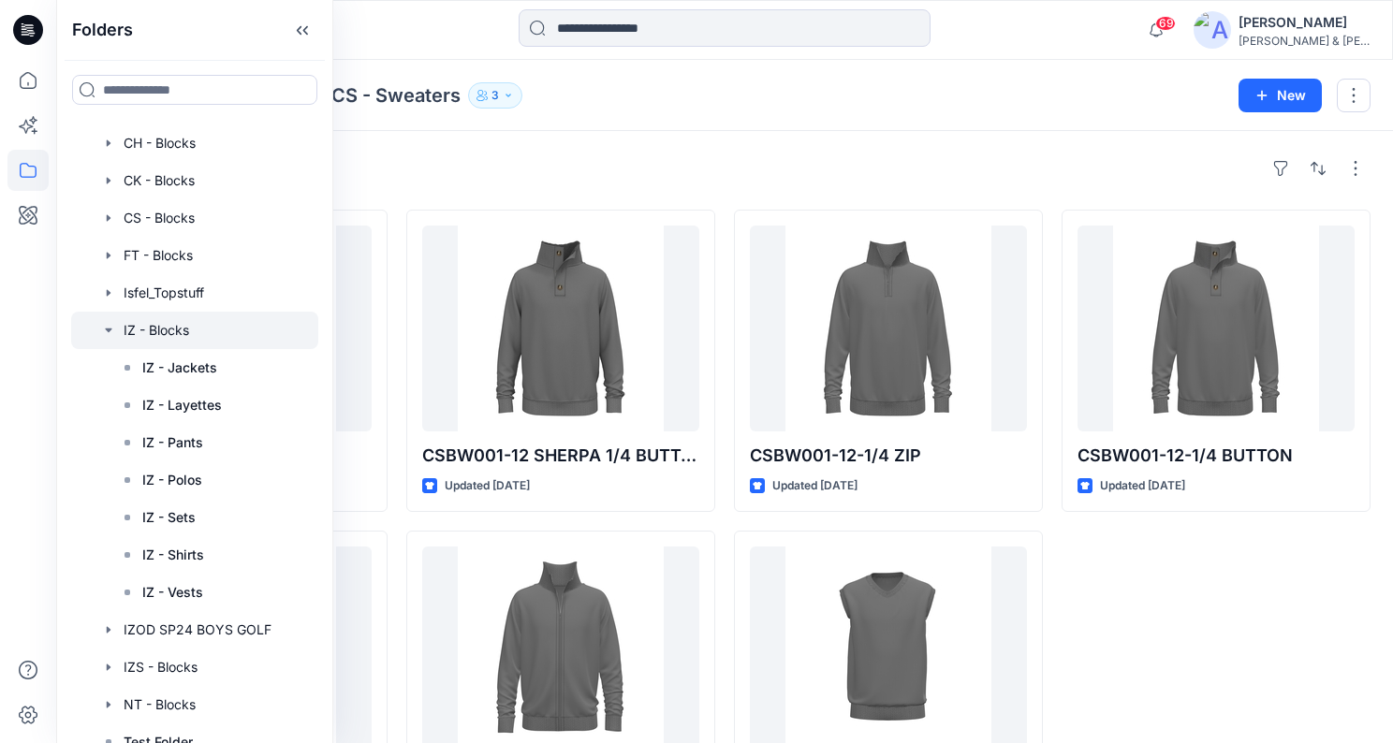
scroll to position [168, 0]
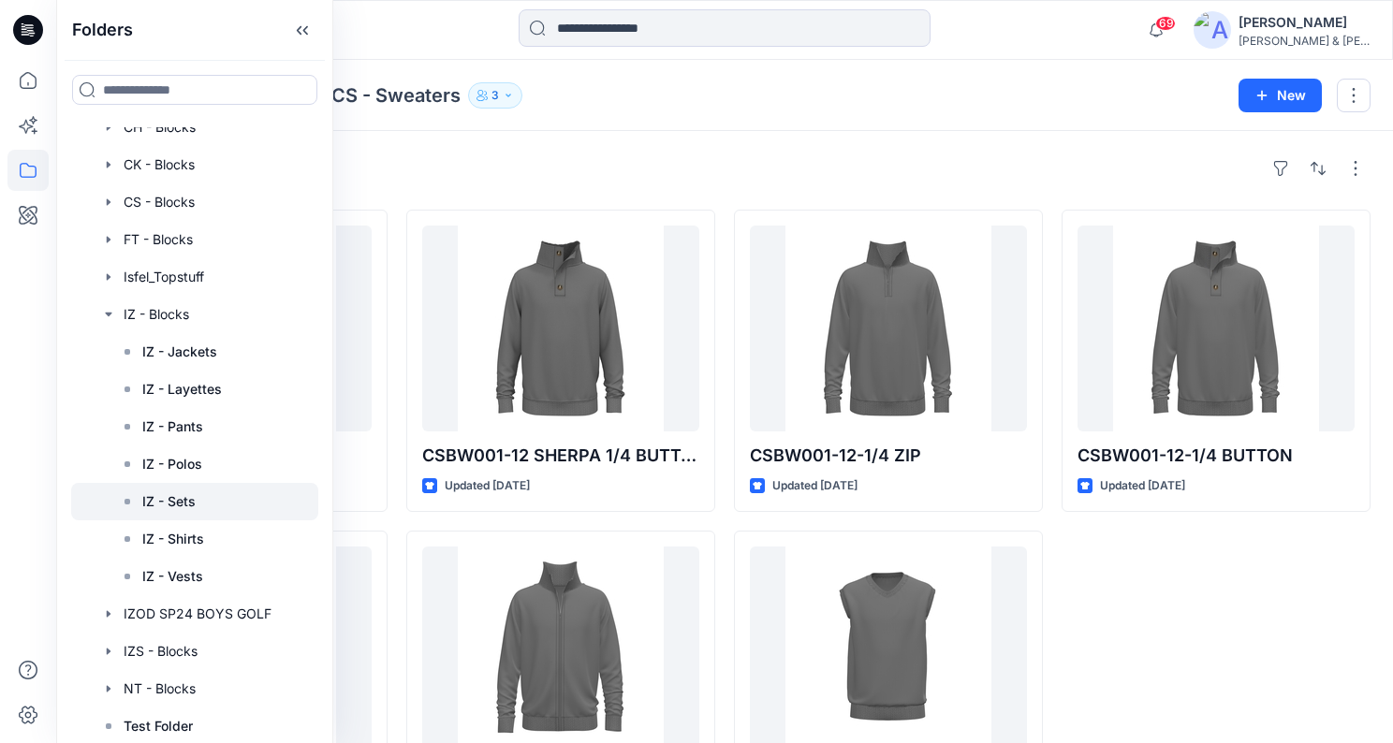
click at [228, 503] on div at bounding box center [194, 501] width 247 height 37
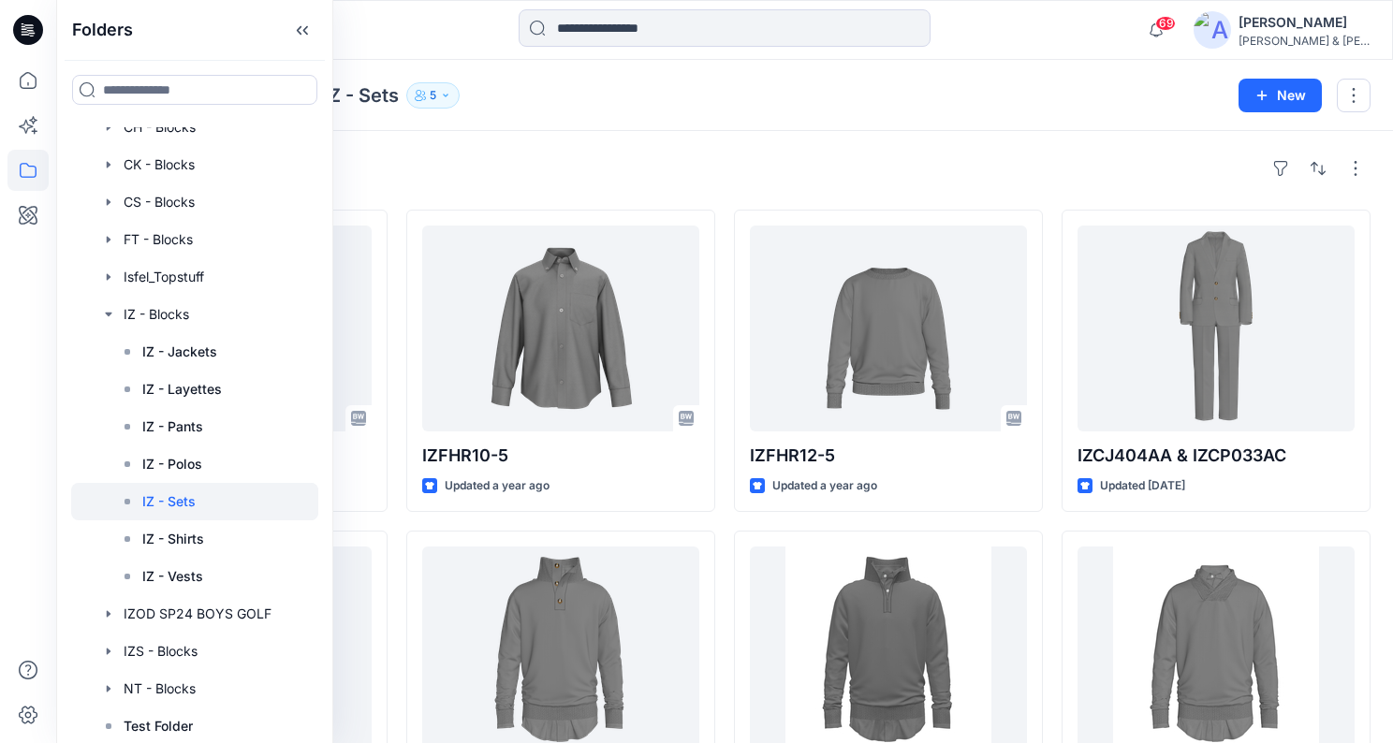
click at [714, 133] on div "Styles IZCJ604AC-12 & IZCP033AN Updated a year ago IZCX015ARR & CBBW007 SHOULDE…" at bounding box center [724, 653] width 1337 height 1045
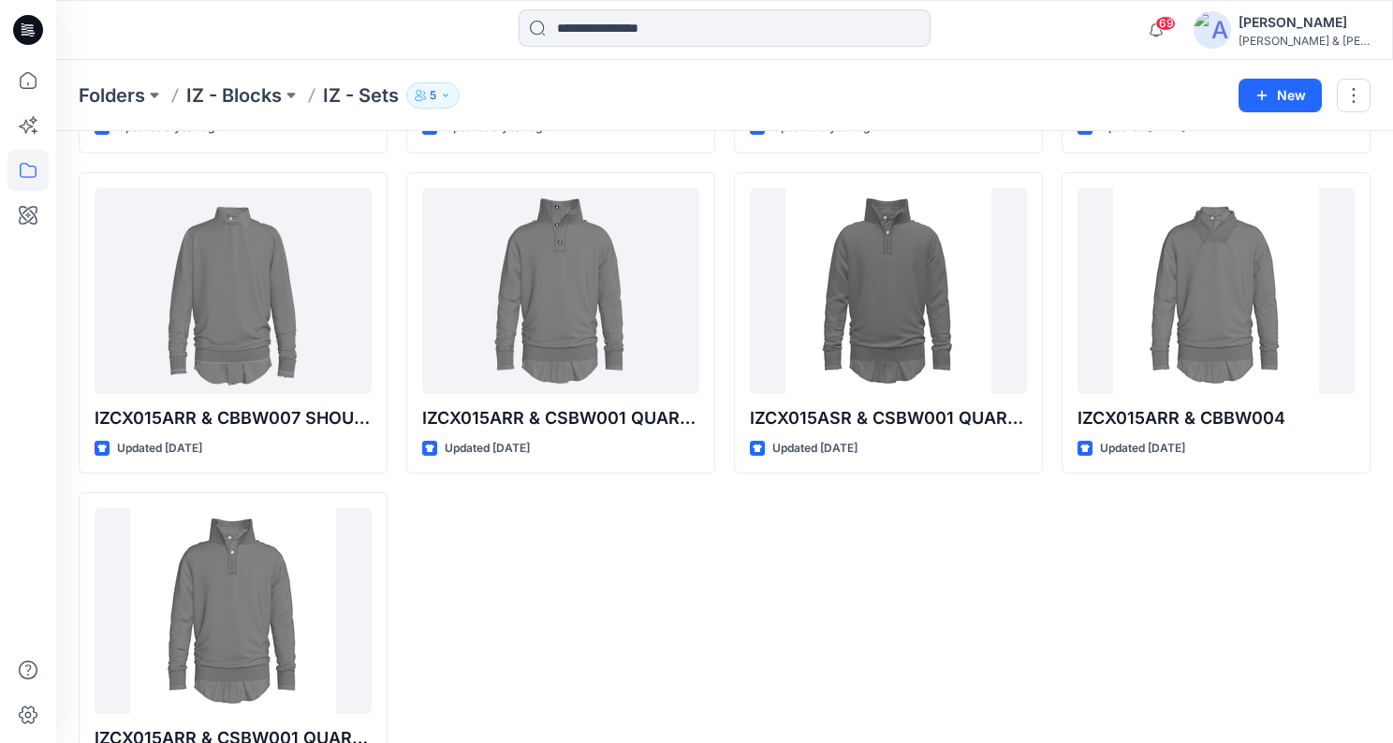
scroll to position [387, 0]
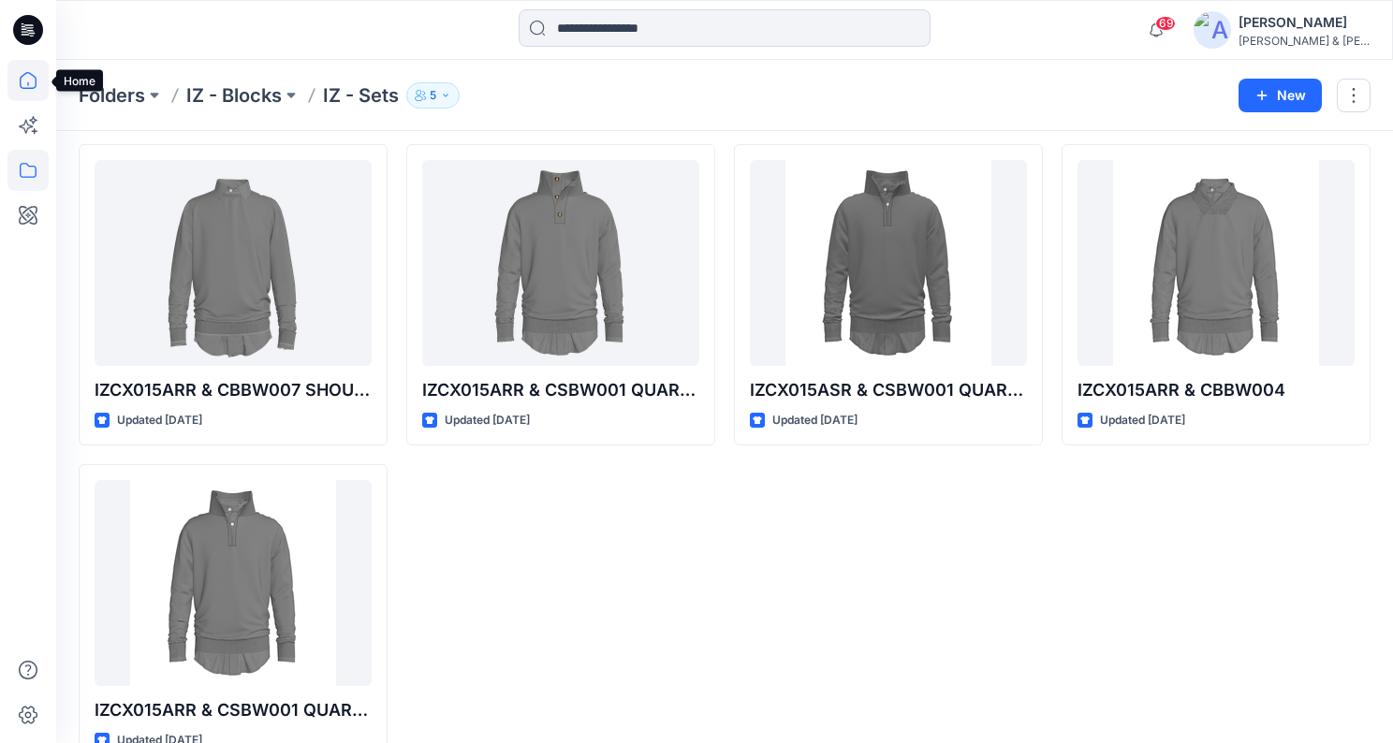
click at [25, 89] on icon at bounding box center [28, 80] width 17 height 17
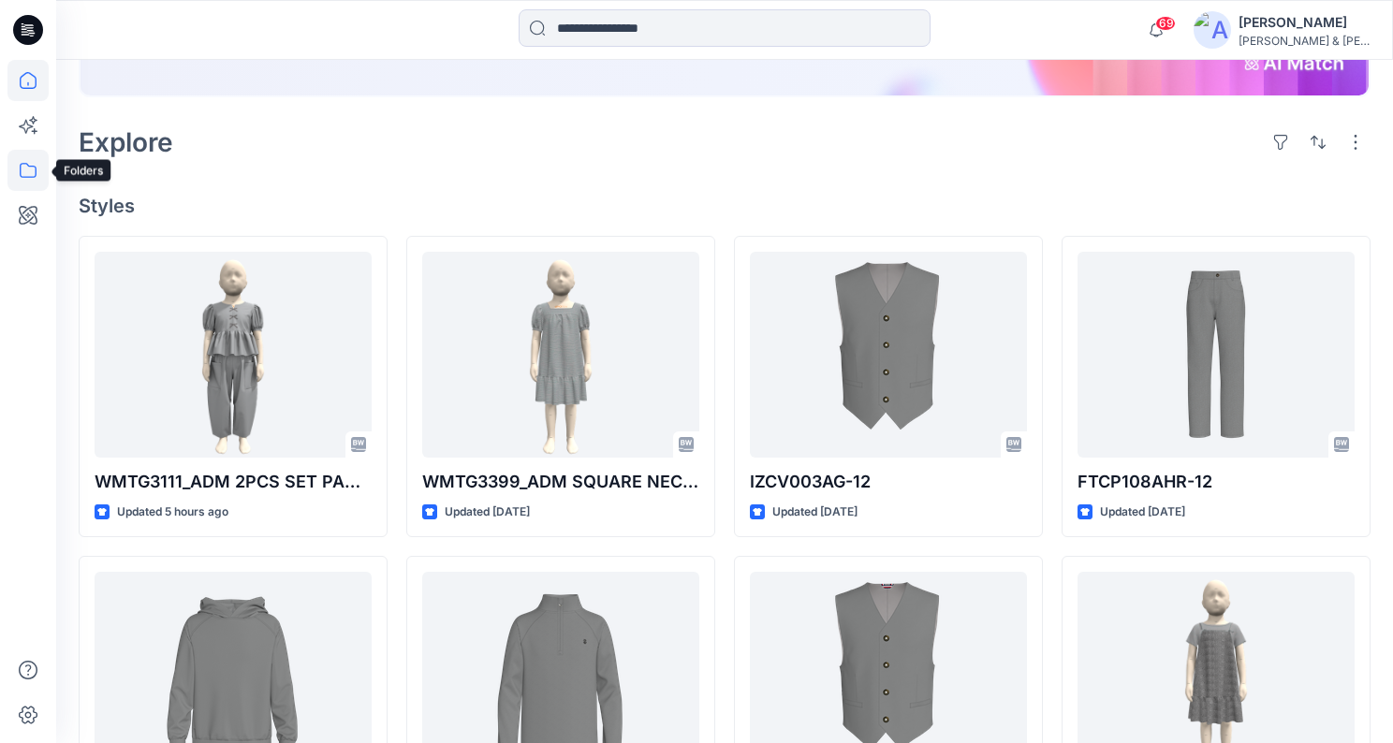
click at [23, 163] on icon at bounding box center [27, 170] width 41 height 41
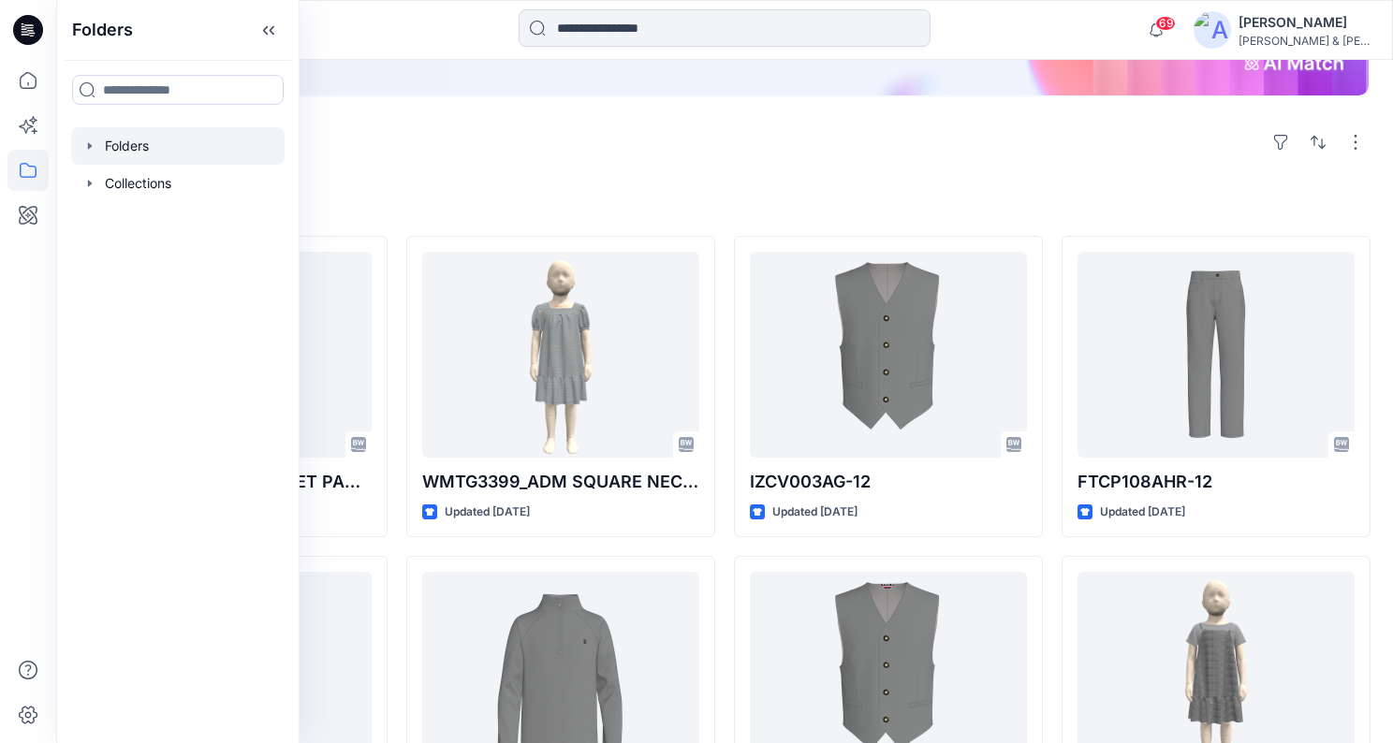
click at [94, 148] on icon "button" at bounding box center [89, 146] width 15 height 15
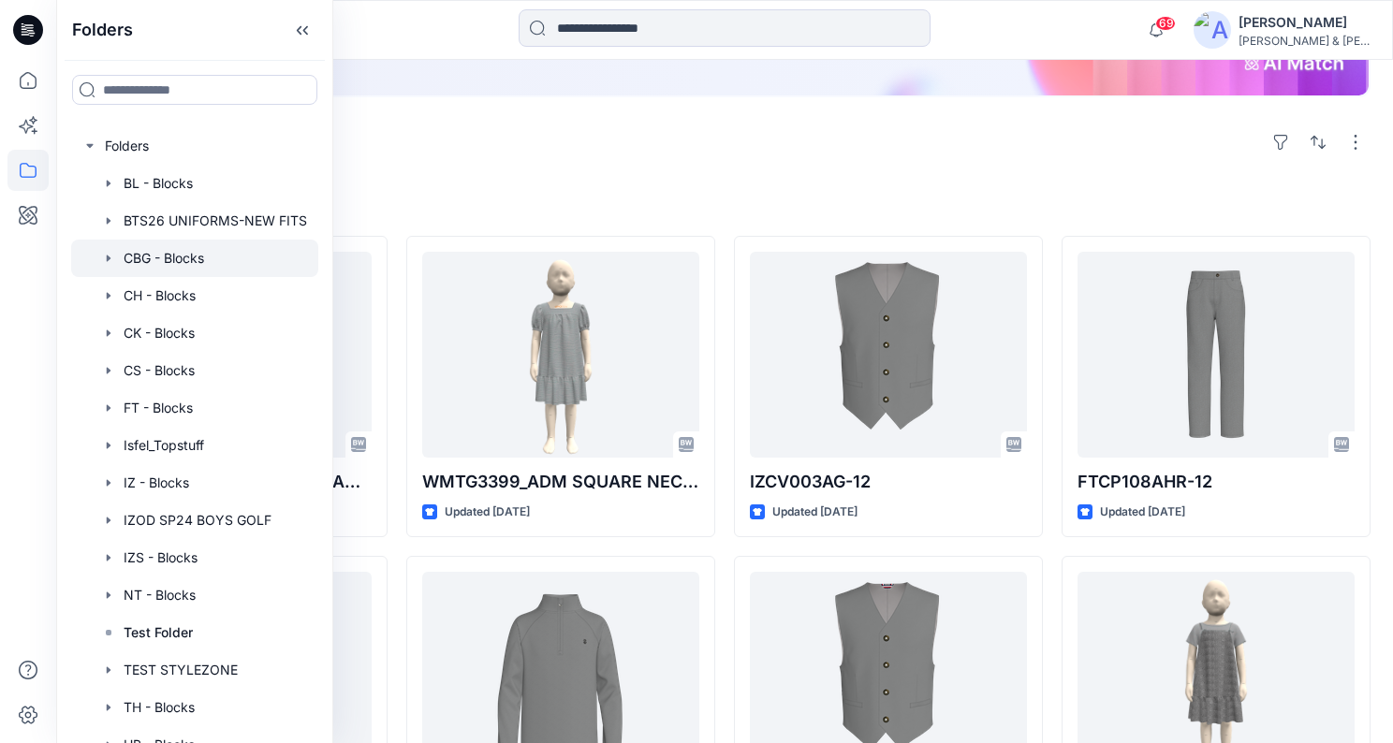
click at [106, 259] on icon "button" at bounding box center [108, 258] width 15 height 15
click at [106, 257] on icon "button" at bounding box center [108, 258] width 7 height 4
click at [107, 259] on icon "button" at bounding box center [109, 258] width 4 height 7
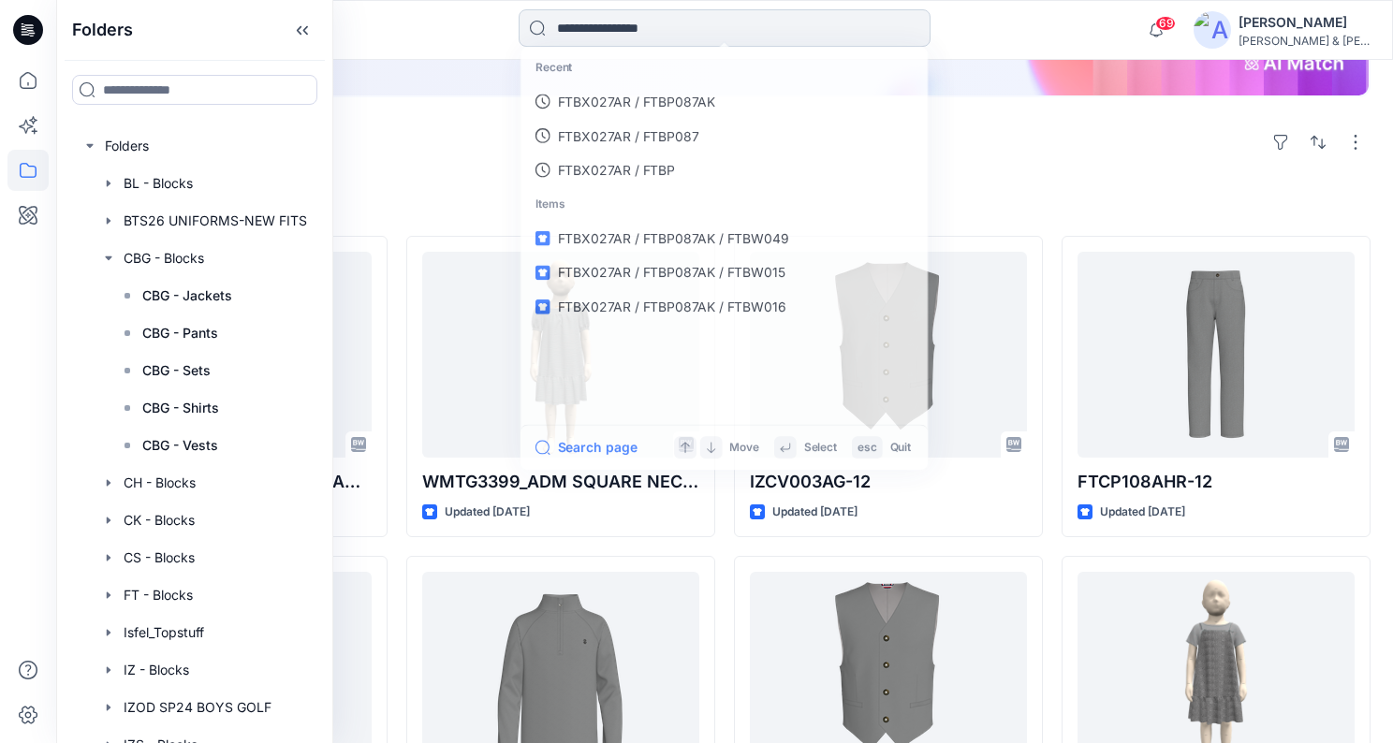
click at [651, 35] on input at bounding box center [725, 27] width 412 height 37
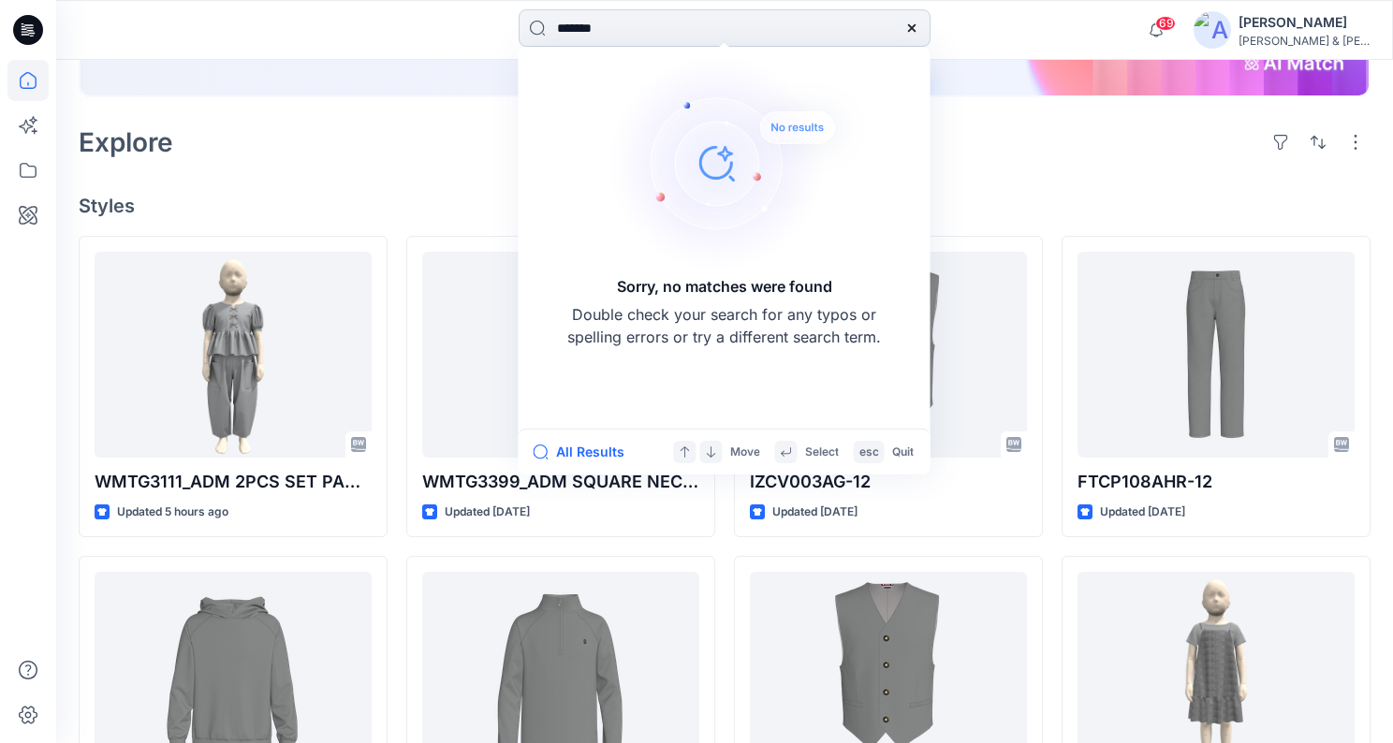
type input "******"
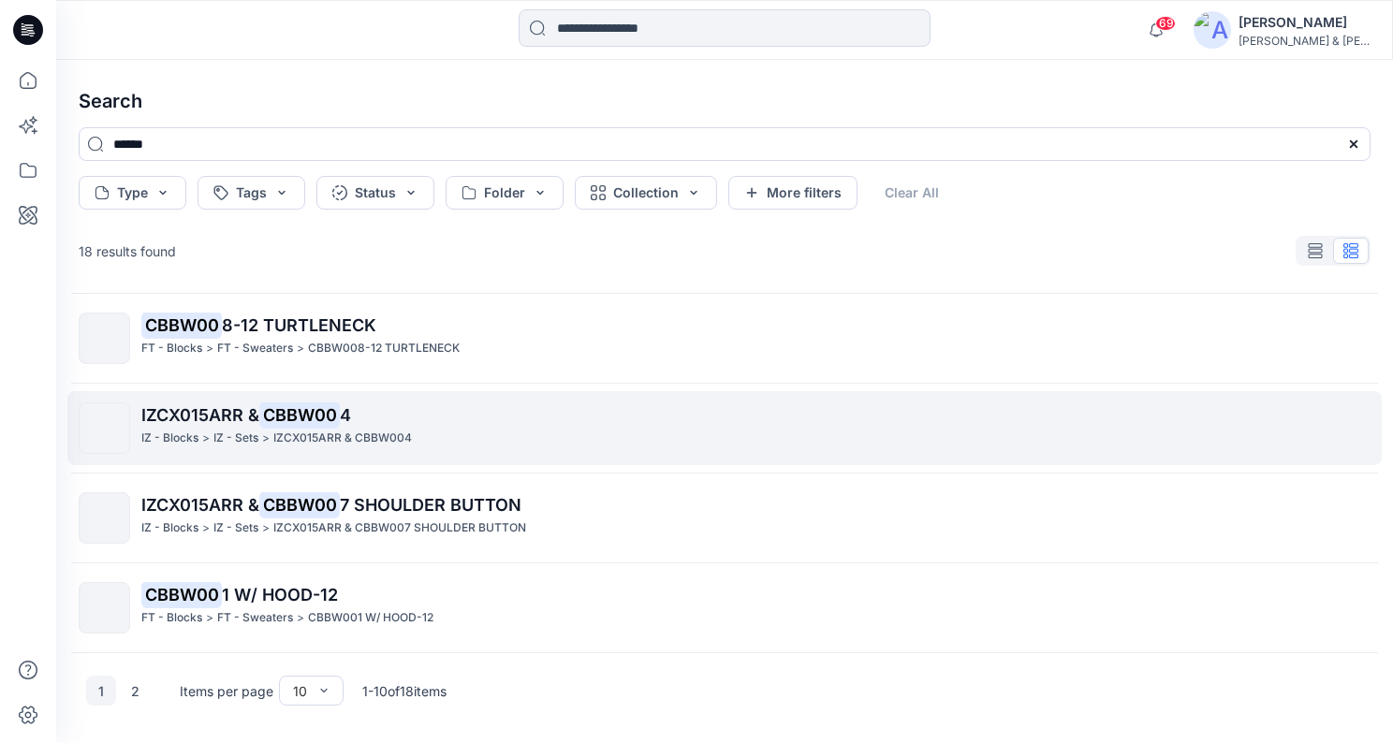
scroll to position [582, 0]
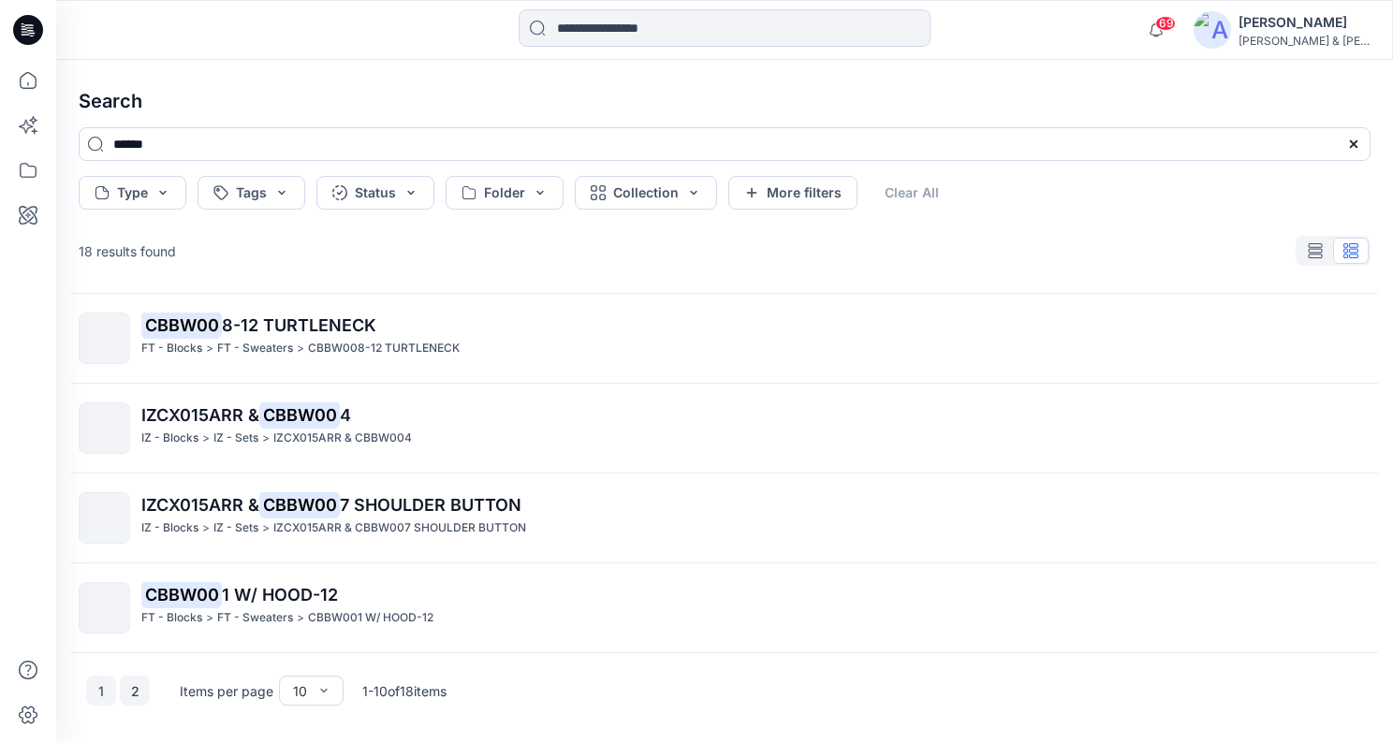
click at [136, 690] on button "2" at bounding box center [135, 691] width 30 height 30
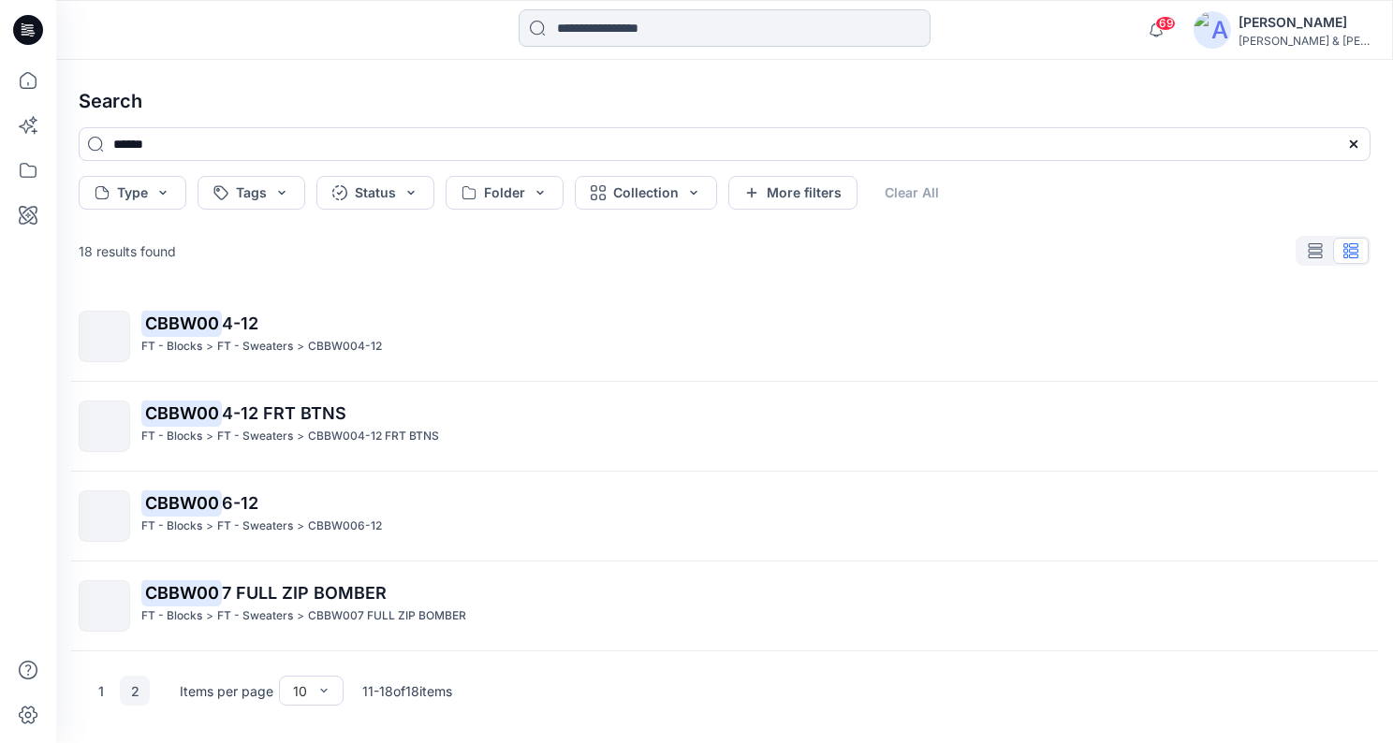
scroll to position [0, 0]
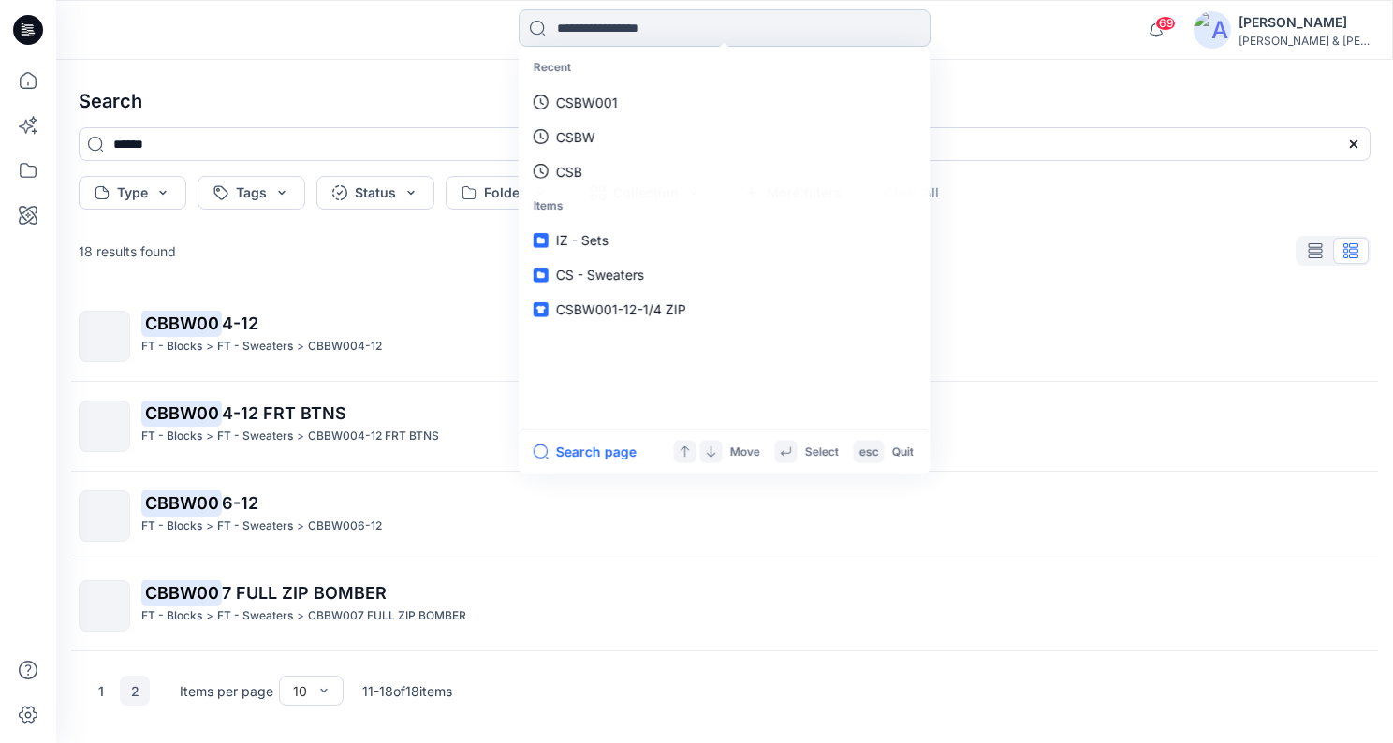
click at [663, 26] on input at bounding box center [725, 27] width 412 height 37
type input "****"
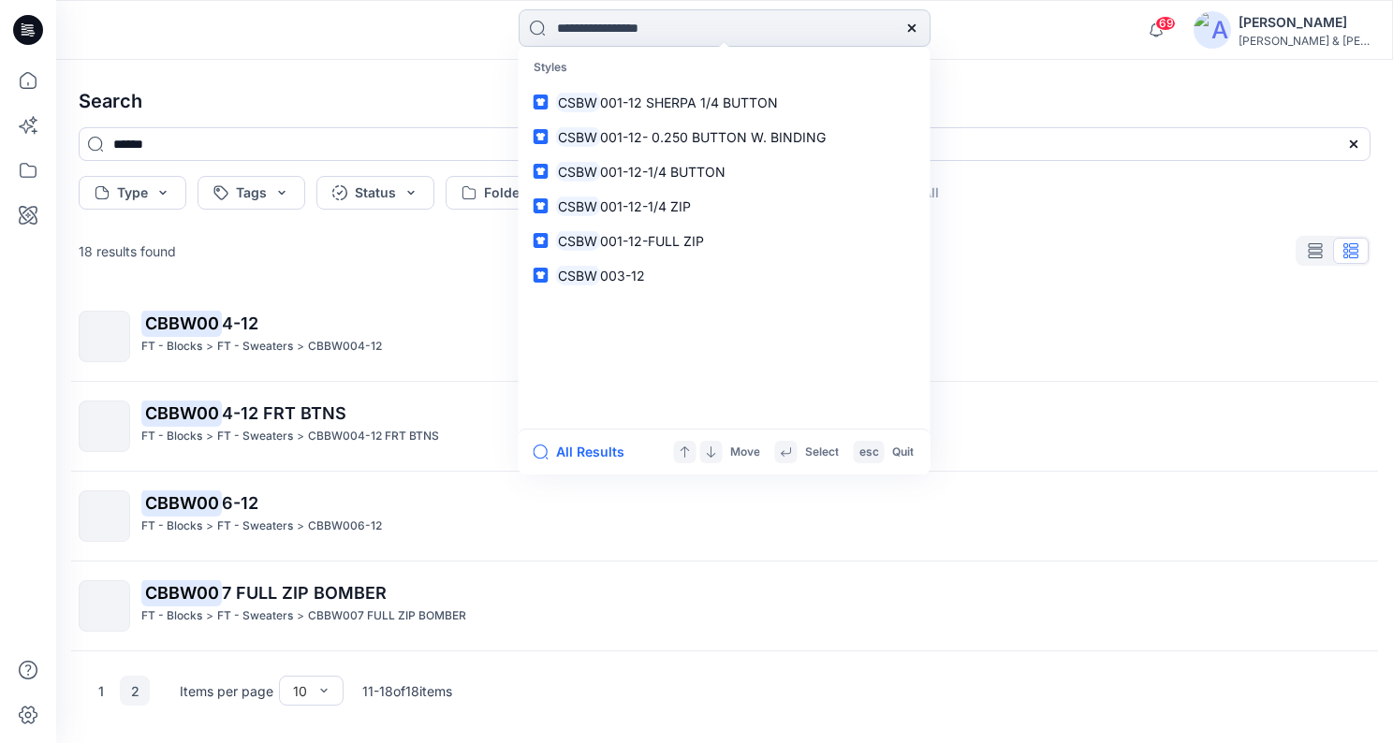
type input "****"
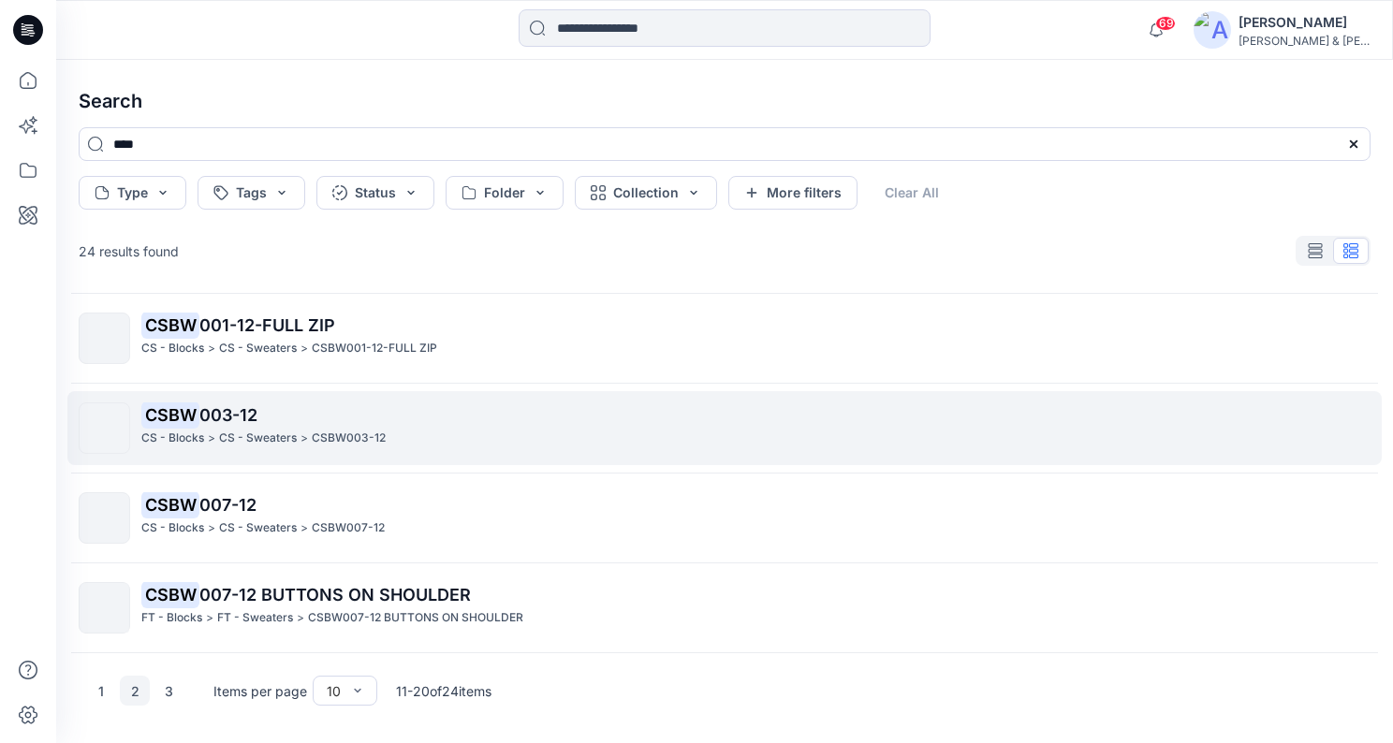
scroll to position [582, 0]
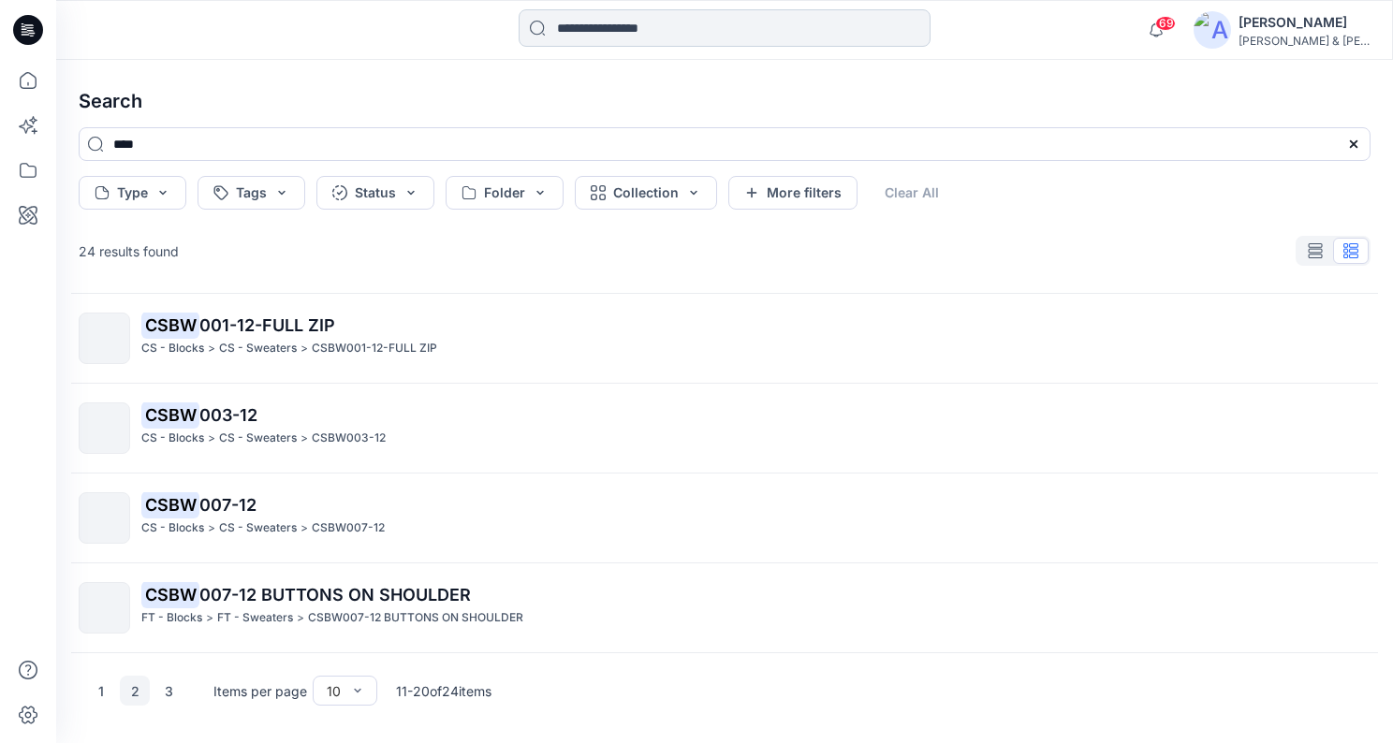
click at [625, 21] on input at bounding box center [725, 27] width 412 height 37
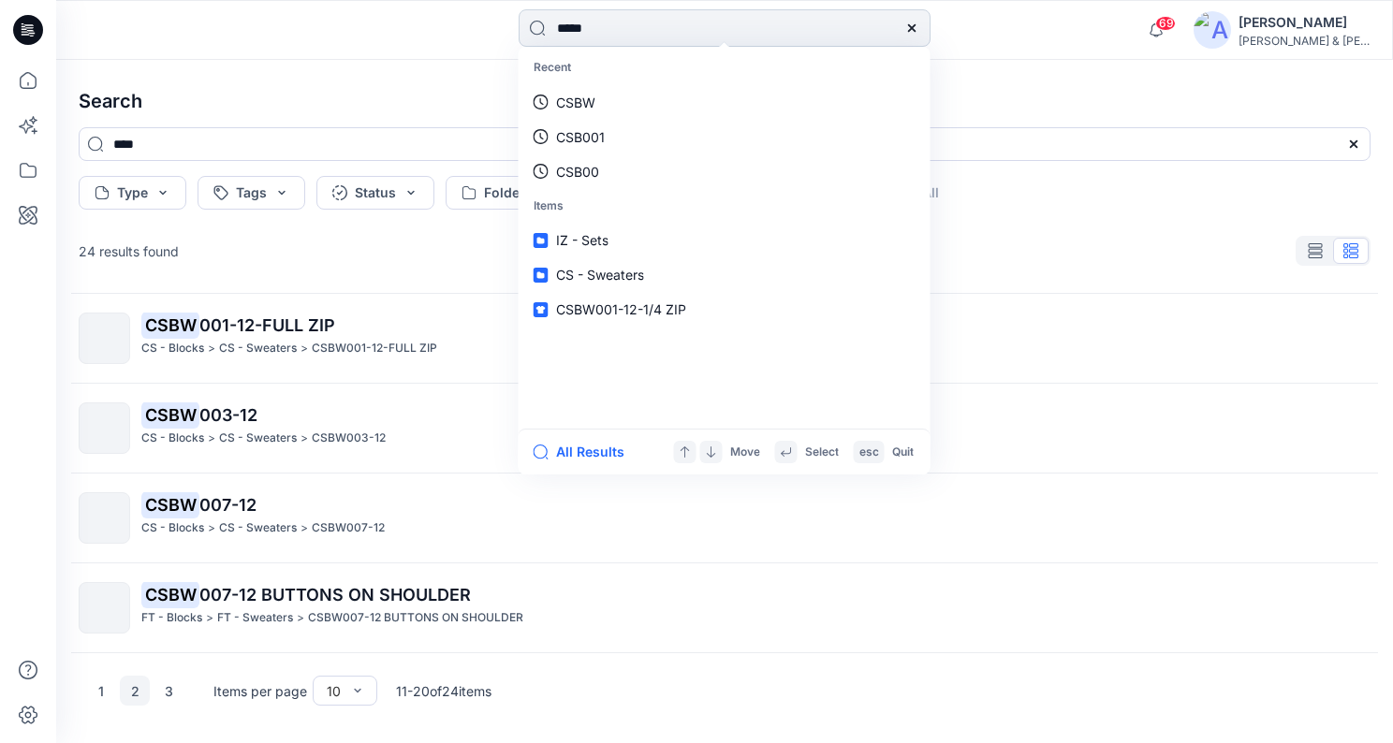
type input "******"
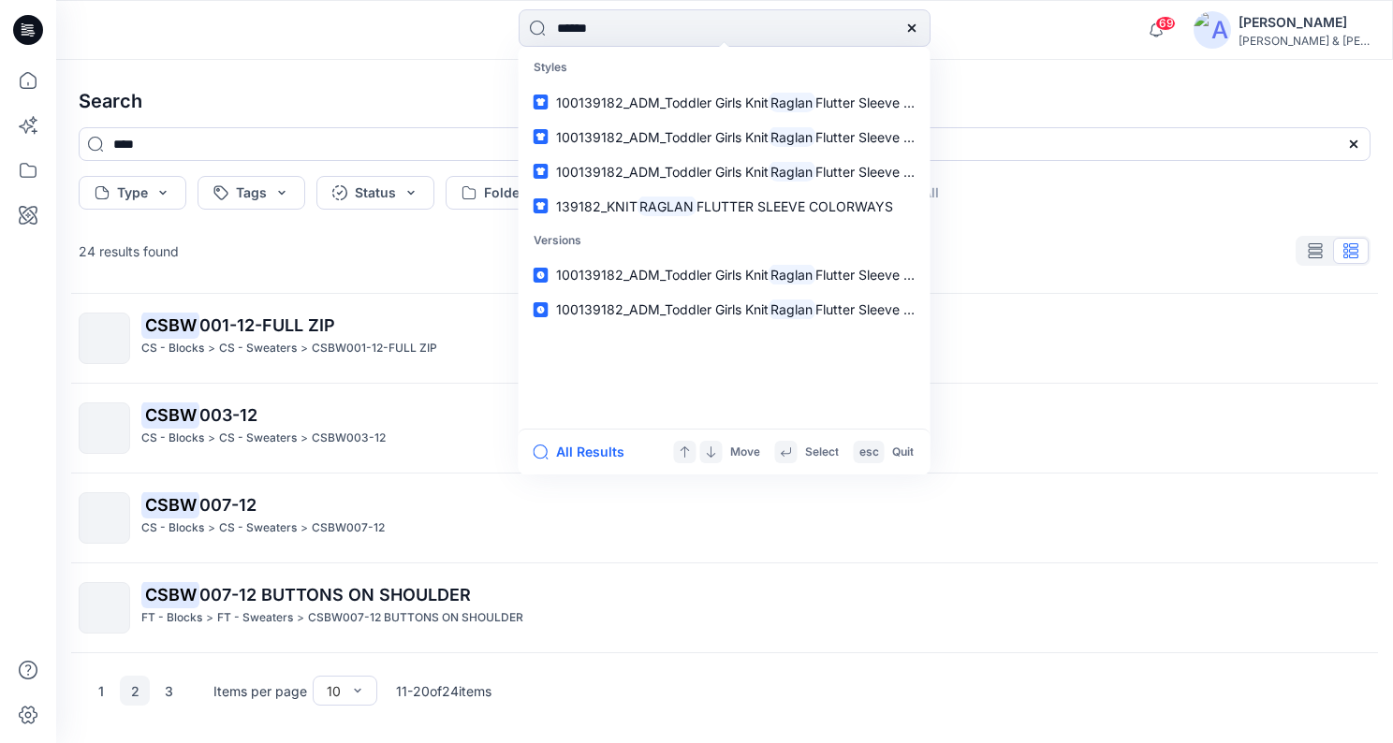
click at [908, 29] on icon at bounding box center [911, 28] width 15 height 15
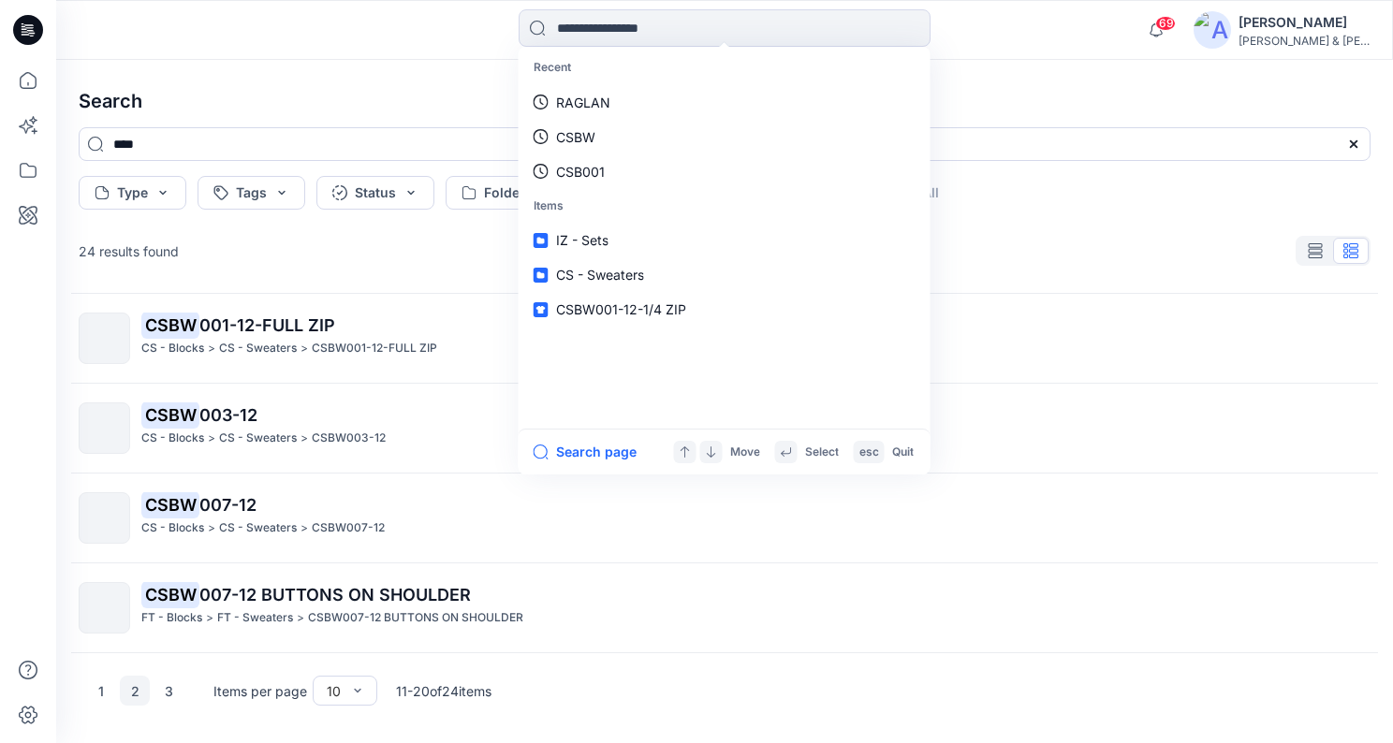
click at [1054, 331] on div "IZCX015ARR & CSBW 001 QUARTER ZIP IZ - Blocks > IZ - Sets > IZCX015ARR & CSBW00…" at bounding box center [725, 472] width 1322 height 361
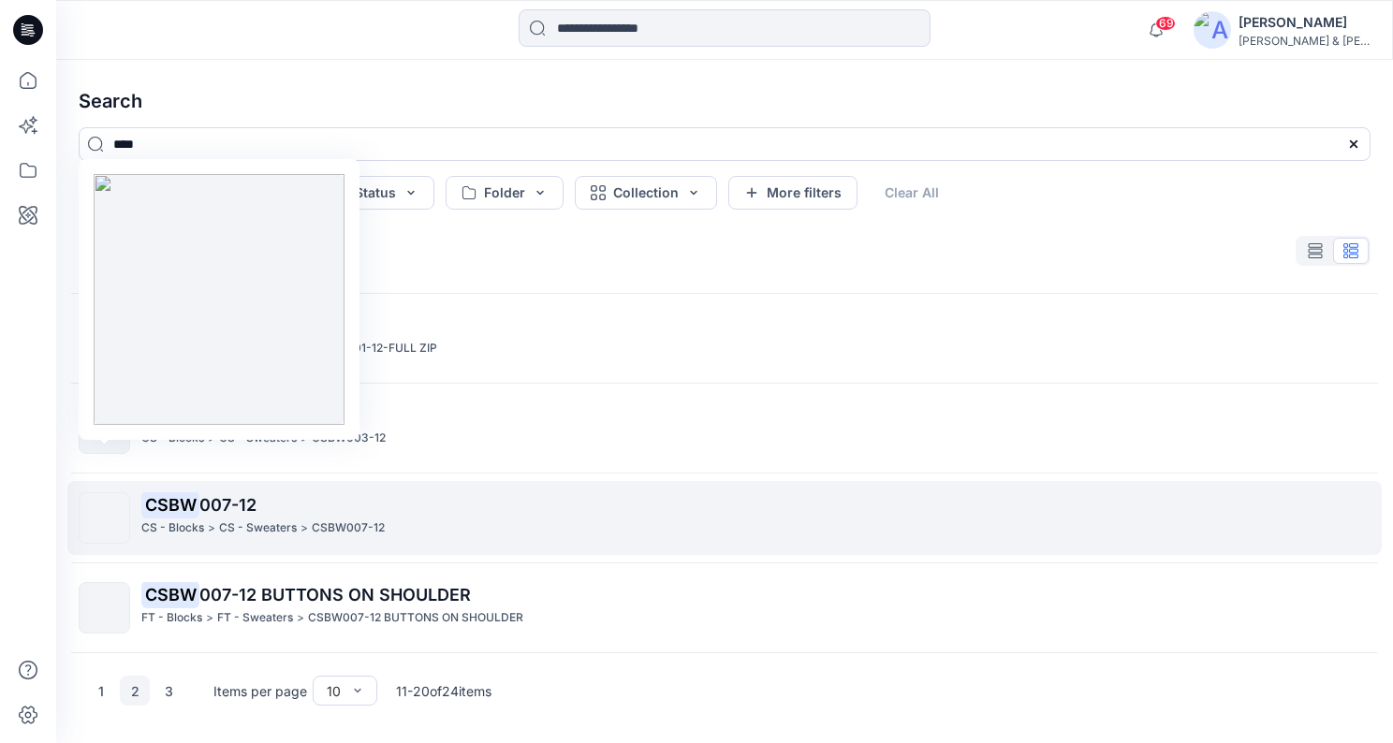
scroll to position [0, 0]
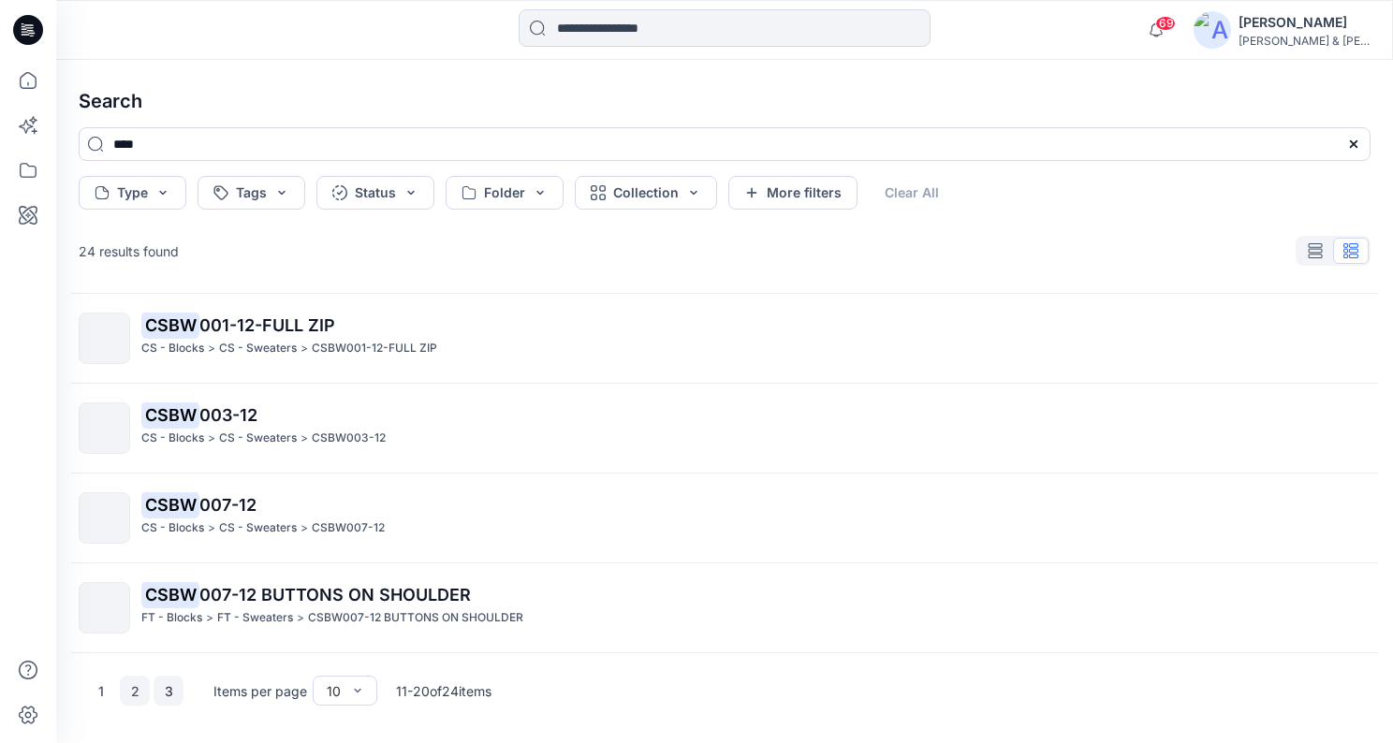
click at [162, 686] on button "3" at bounding box center [169, 691] width 30 height 30
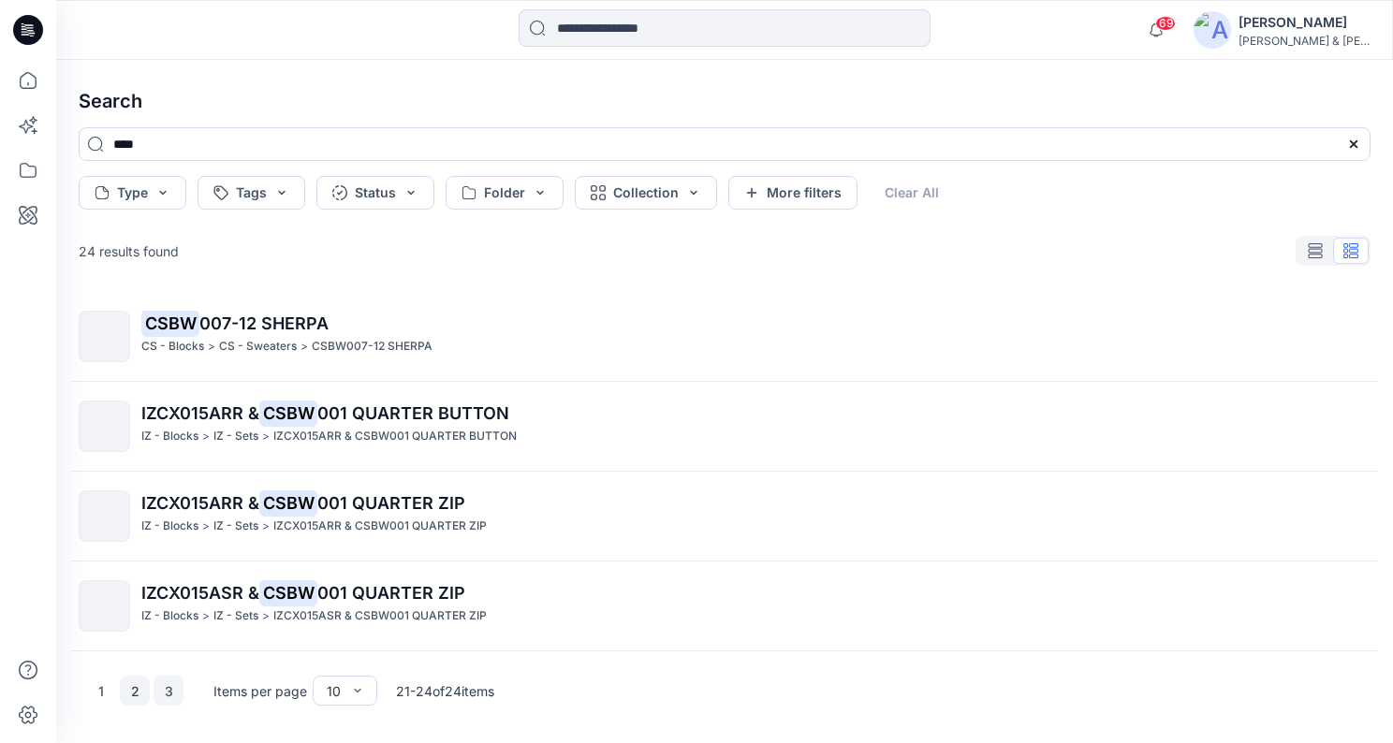
click at [135, 698] on button "2" at bounding box center [135, 691] width 30 height 30
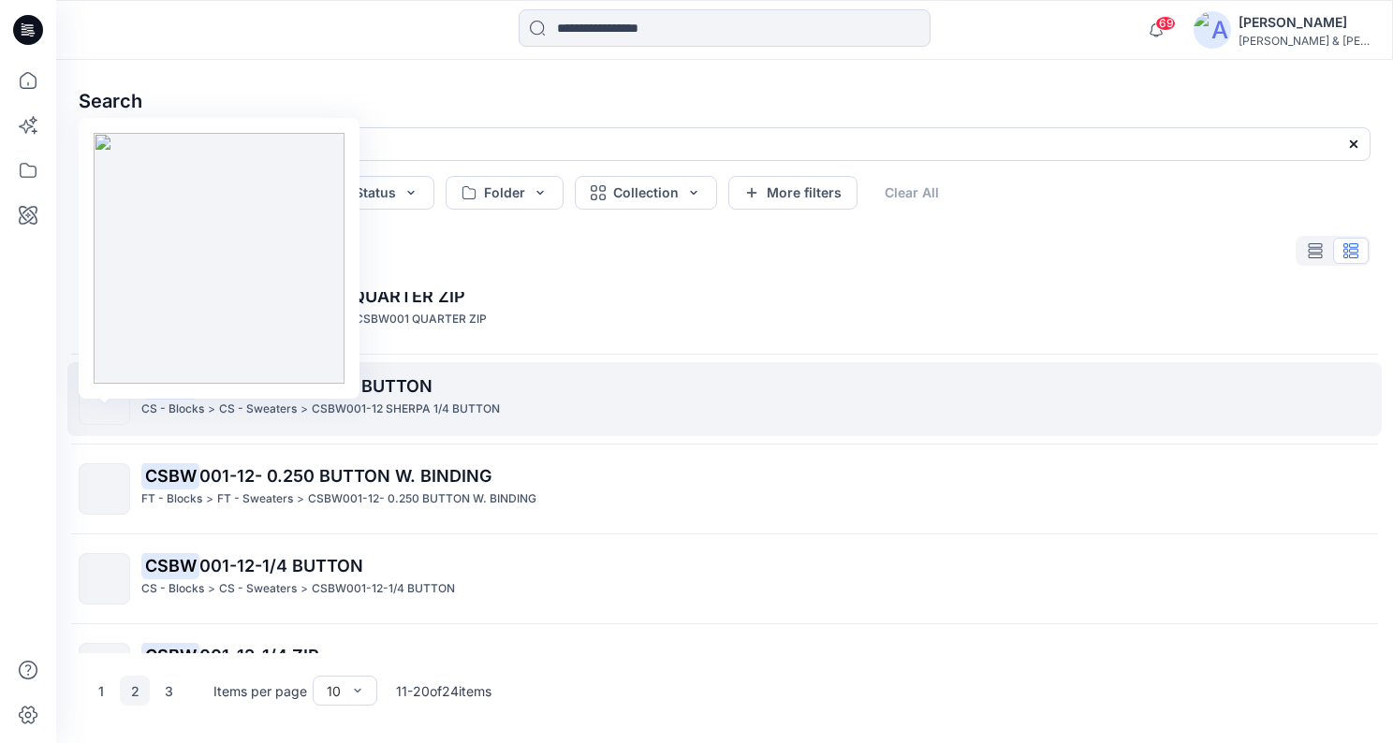
scroll to position [137, 0]
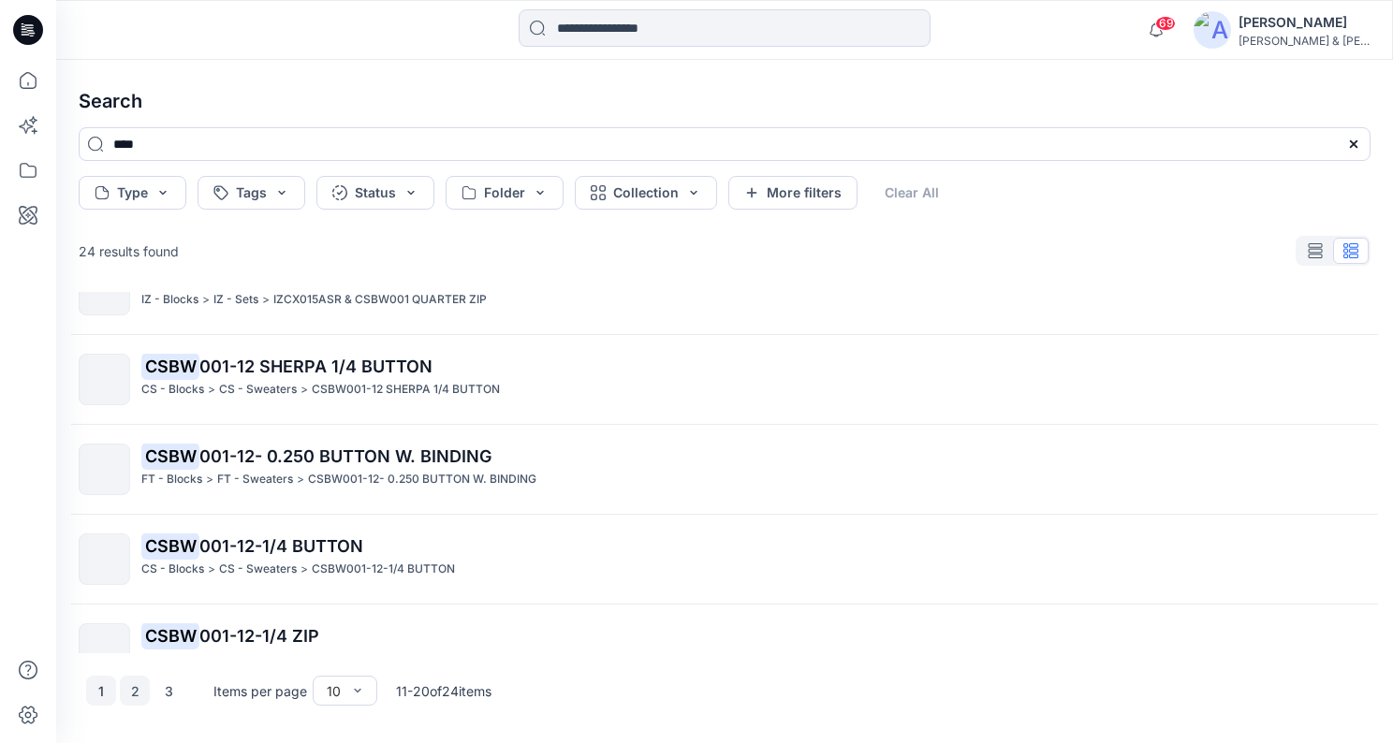
click at [99, 694] on button "1" at bounding box center [101, 691] width 30 height 30
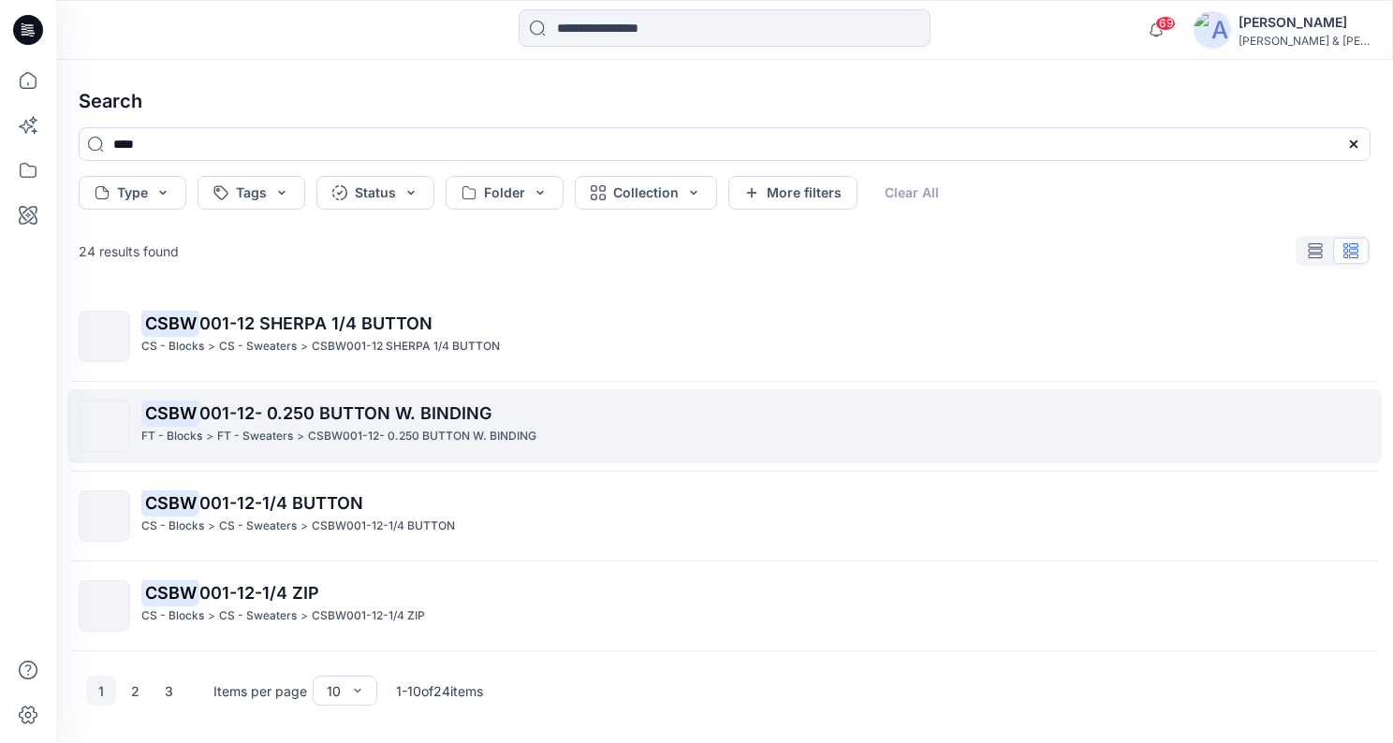
scroll to position [0, 0]
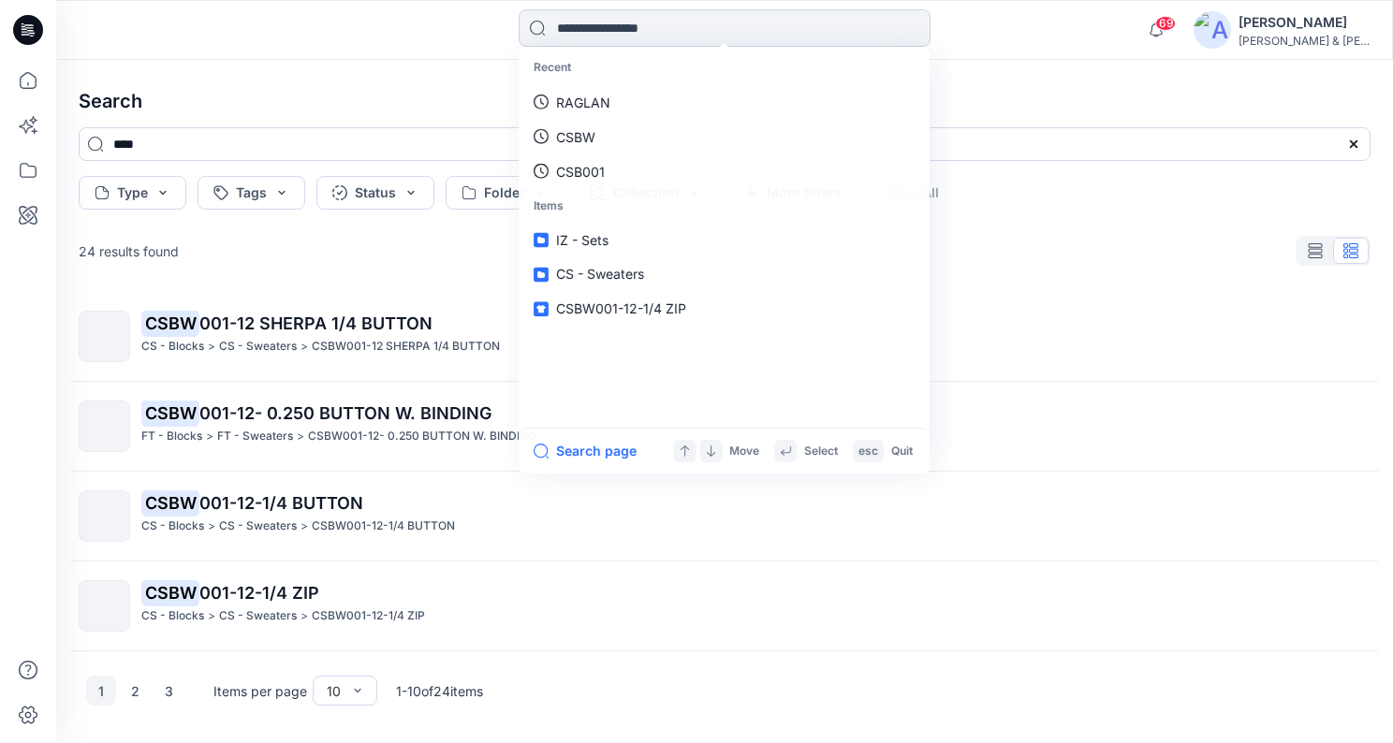
click at [765, 26] on input at bounding box center [725, 27] width 412 height 37
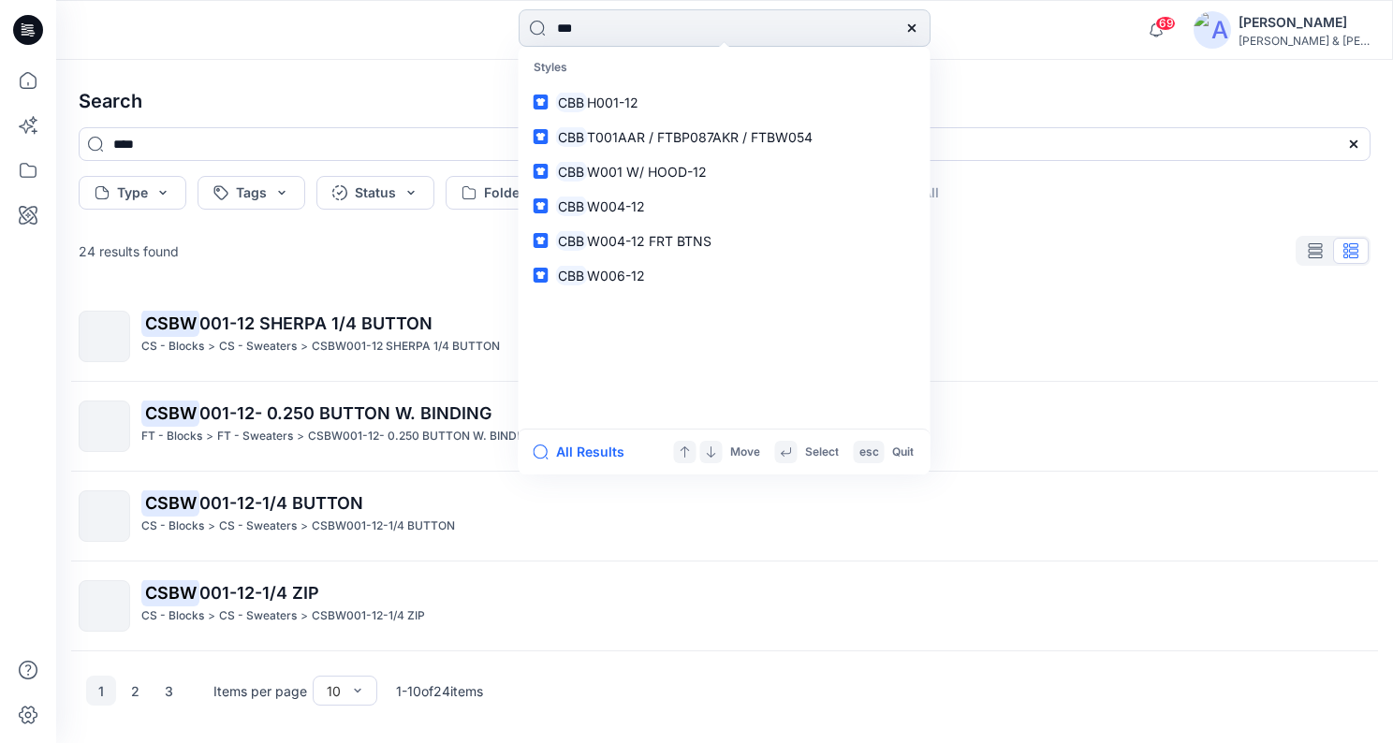
type input "****"
